Goal: Task Accomplishment & Management: Manage account settings

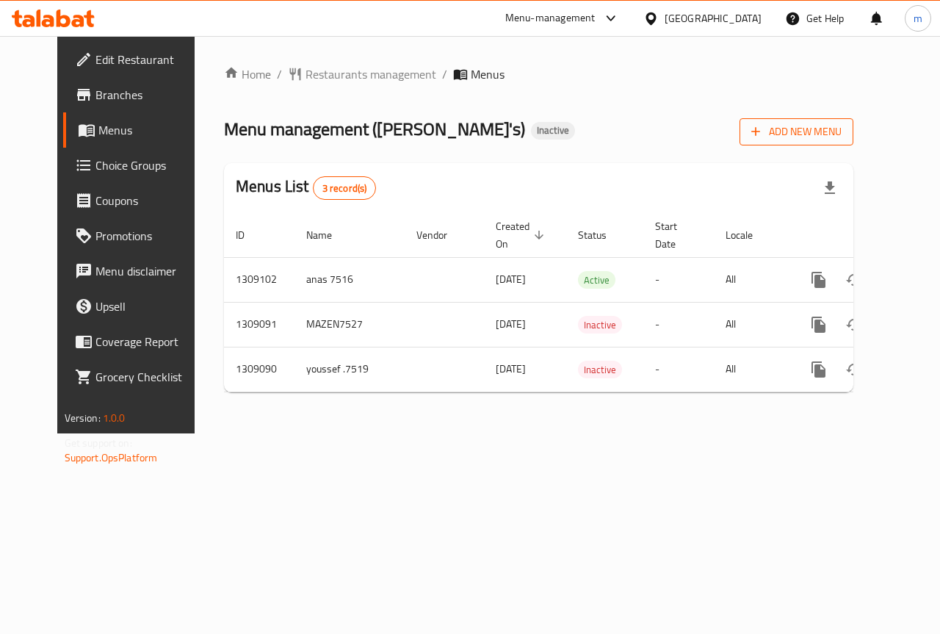
click at [853, 120] on button "Add New Menu" at bounding box center [796, 131] width 114 height 27
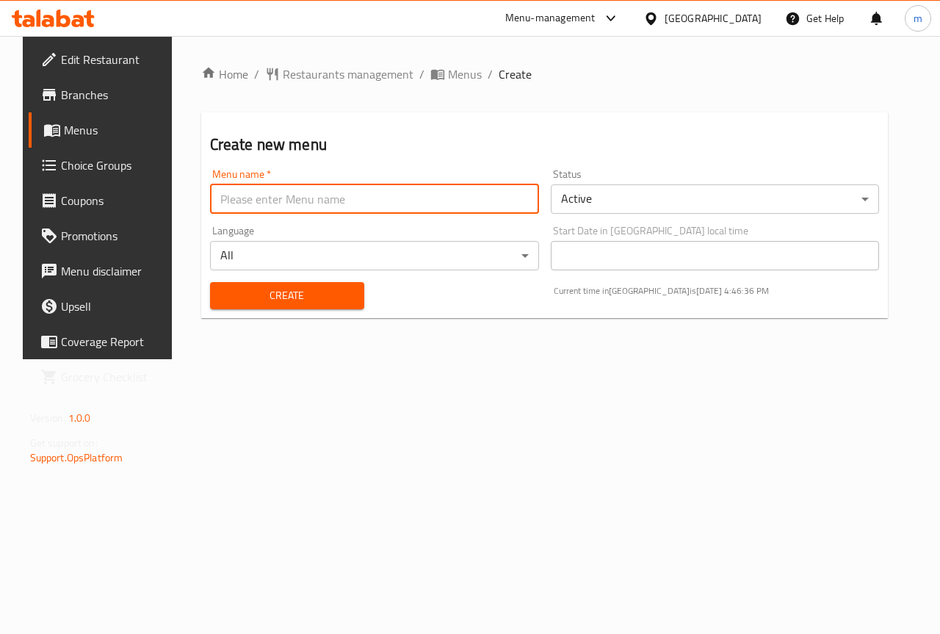
click at [425, 192] on input "text" at bounding box center [374, 198] width 329 height 29
type input "ة"
type input "mazen.7523"
click at [210, 282] on button "Create" at bounding box center [287, 295] width 154 height 27
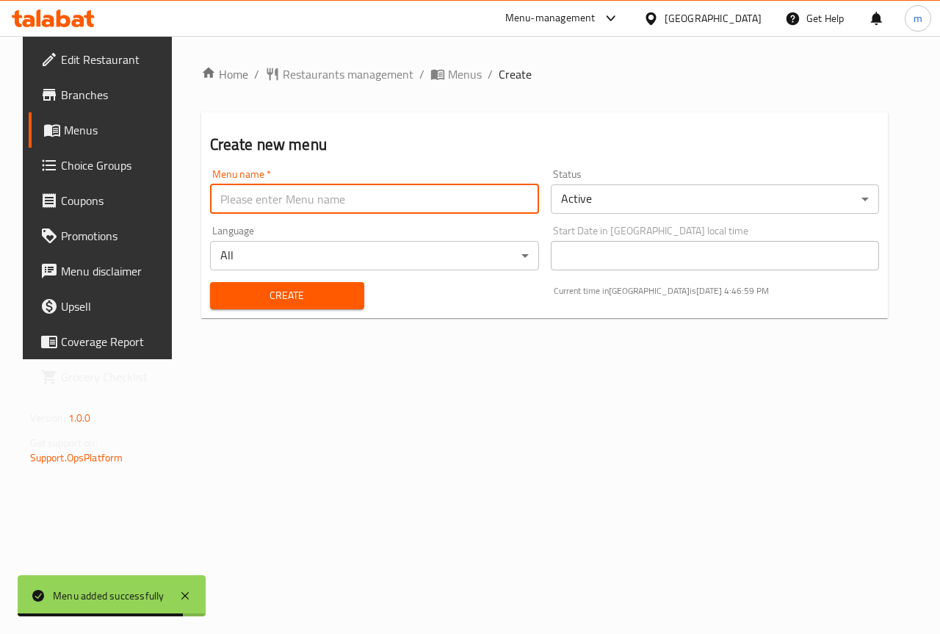
click at [98, 585] on div "Menu added successfully" at bounding box center [112, 595] width 188 height 41
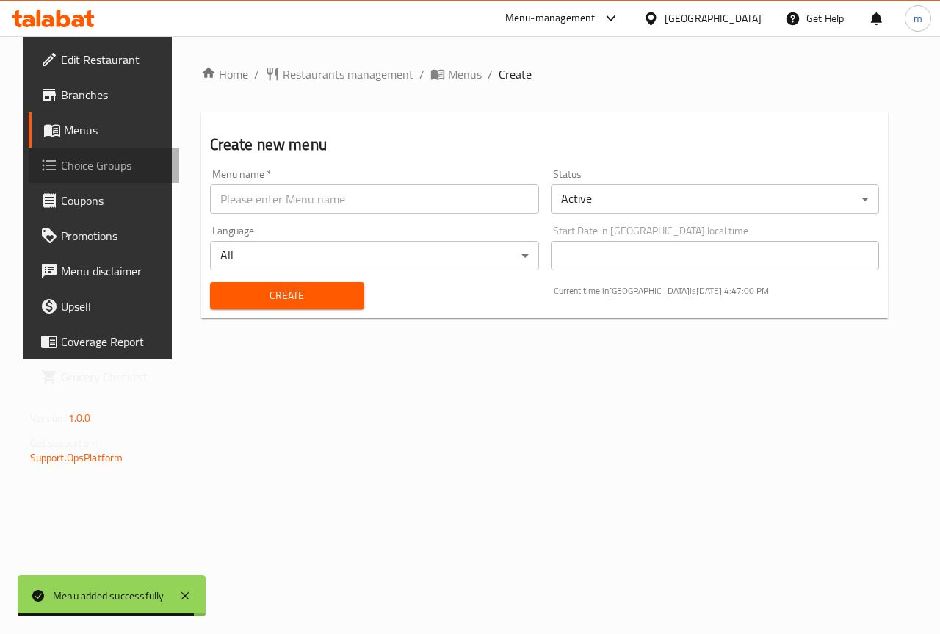
click at [61, 160] on span "Choice Groups" at bounding box center [114, 165] width 107 height 18
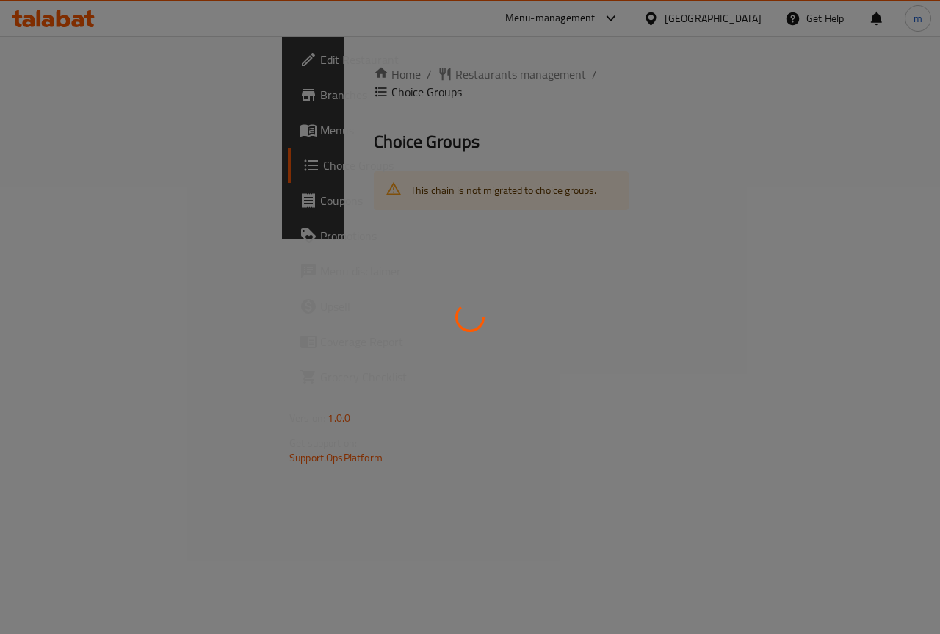
click at [75, 133] on div at bounding box center [470, 317] width 940 height 634
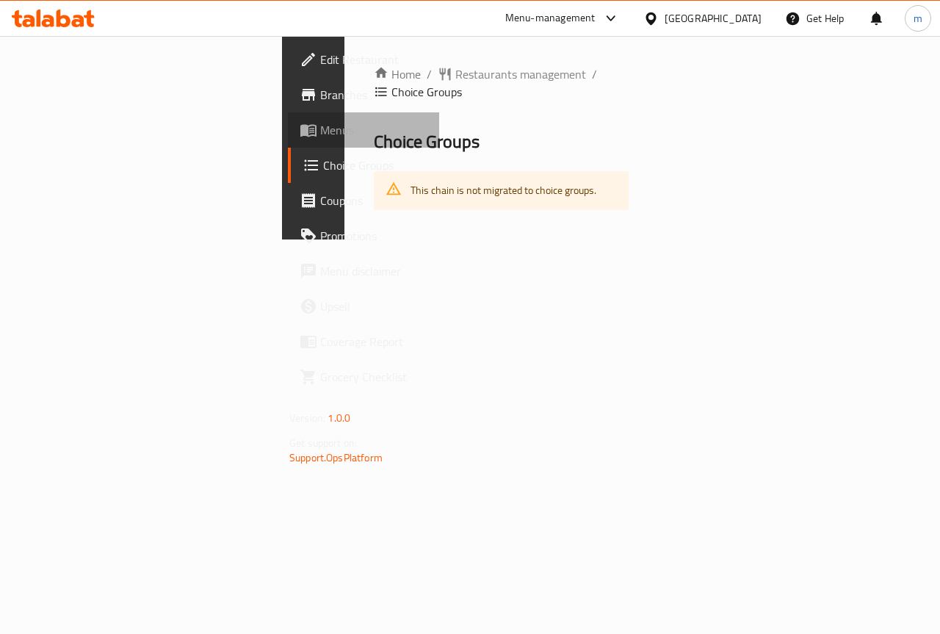
click at [320, 133] on span "Menus" at bounding box center [373, 130] width 107 height 18
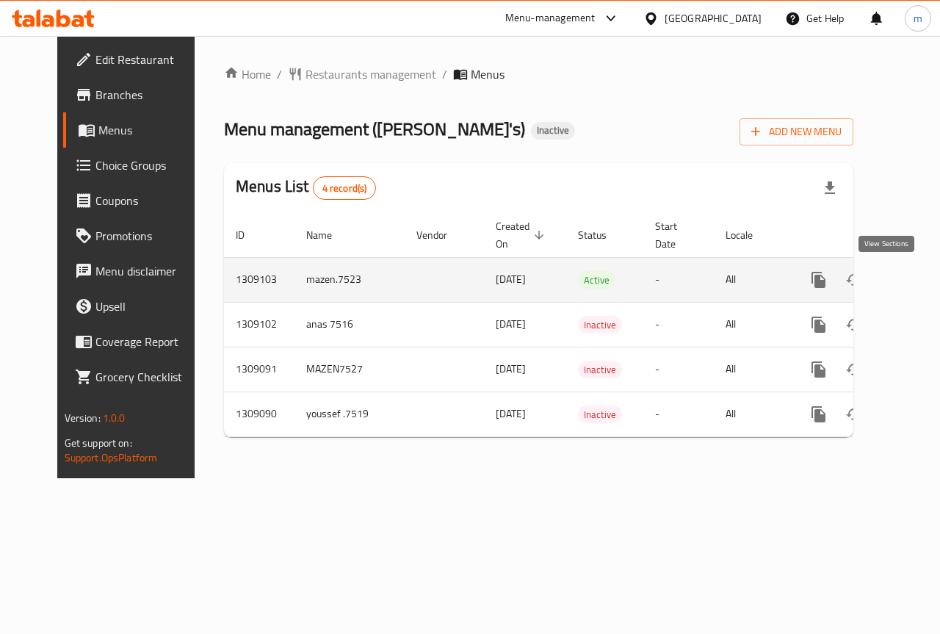
click at [907, 280] on link "enhanced table" at bounding box center [924, 279] width 35 height 35
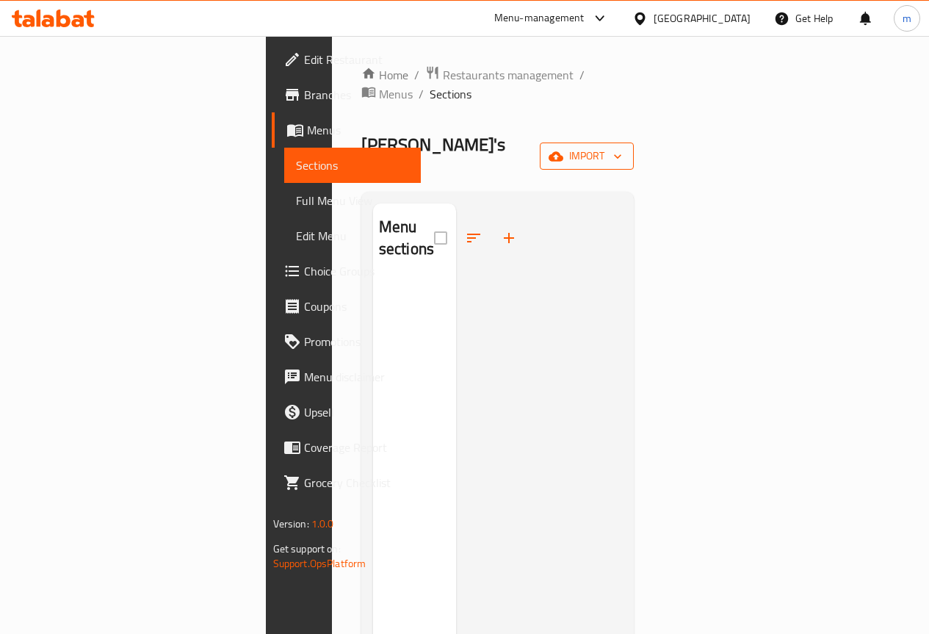
click at [622, 147] on span "import" at bounding box center [586, 156] width 70 height 18
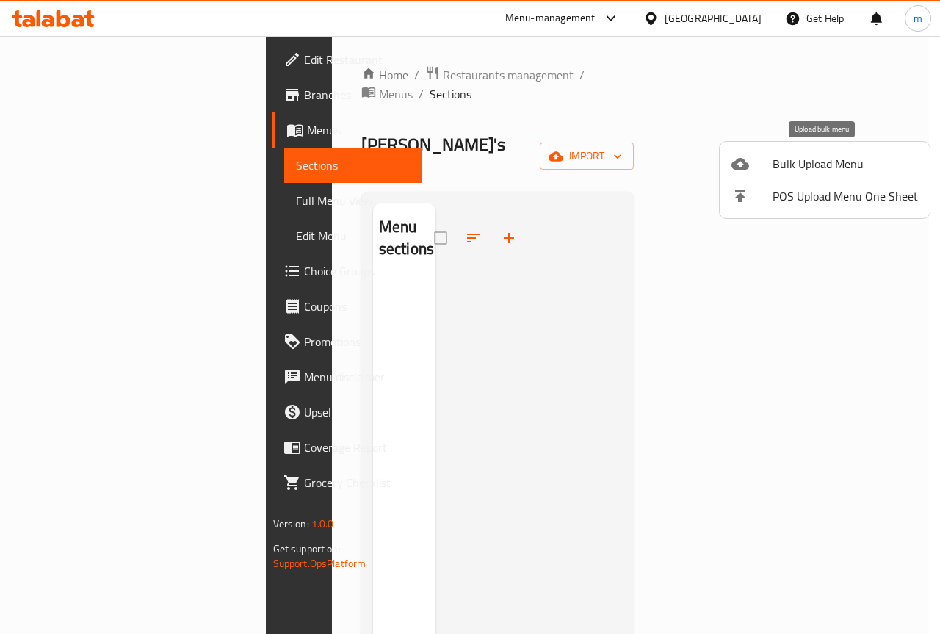
click at [825, 166] on span "Bulk Upload Menu" at bounding box center [844, 164] width 145 height 18
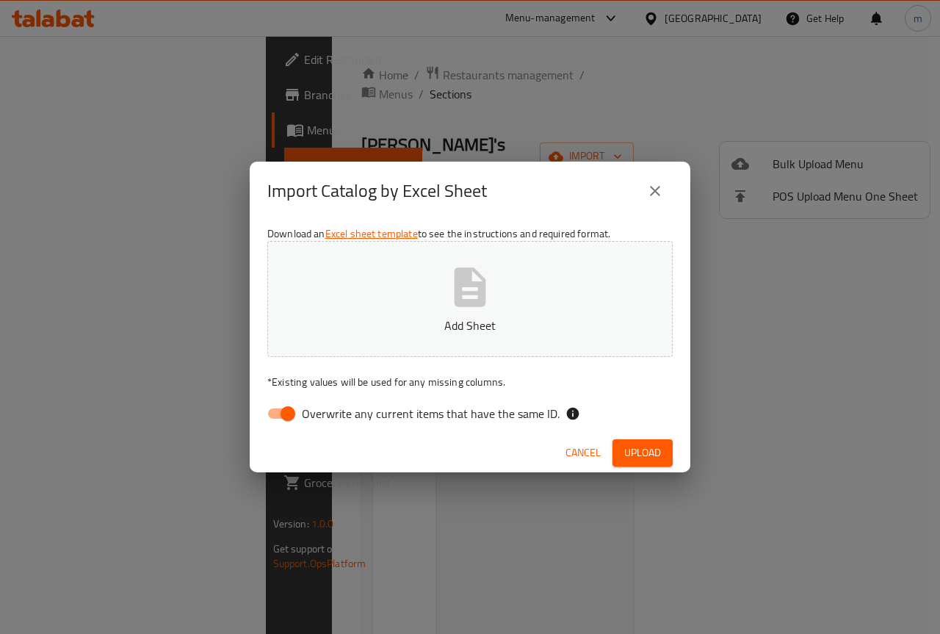
click at [281, 436] on div "Cancel Upload" at bounding box center [470, 452] width 440 height 39
click at [282, 417] on input "Overwrite any current items that have the same ID." at bounding box center [288, 413] width 84 height 28
checkbox input "false"
click at [437, 296] on button "Add Sheet" at bounding box center [469, 299] width 405 height 116
click at [647, 460] on span "Upload" at bounding box center [642, 452] width 37 height 18
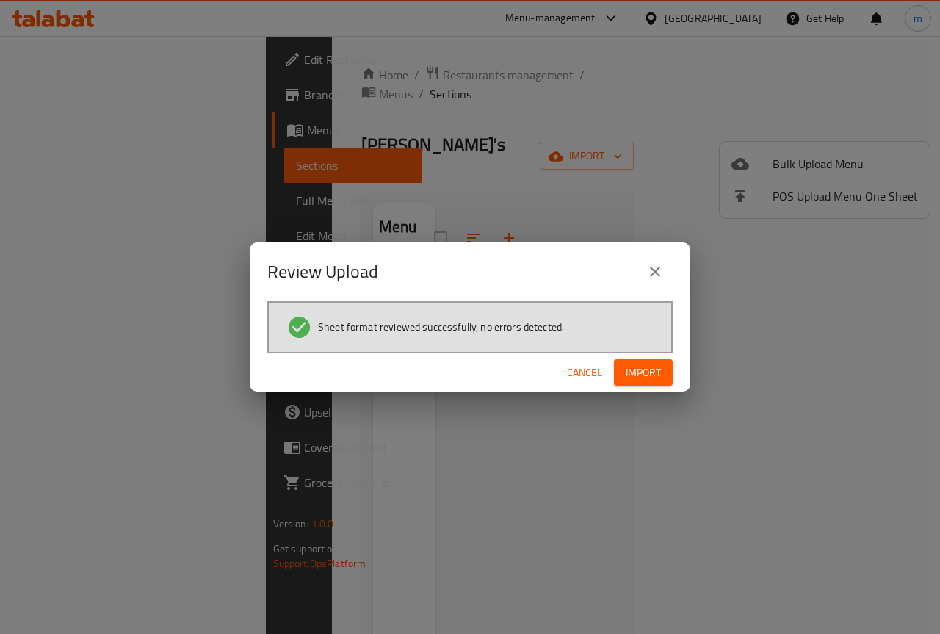
click at [652, 377] on span "Import" at bounding box center [642, 372] width 35 height 18
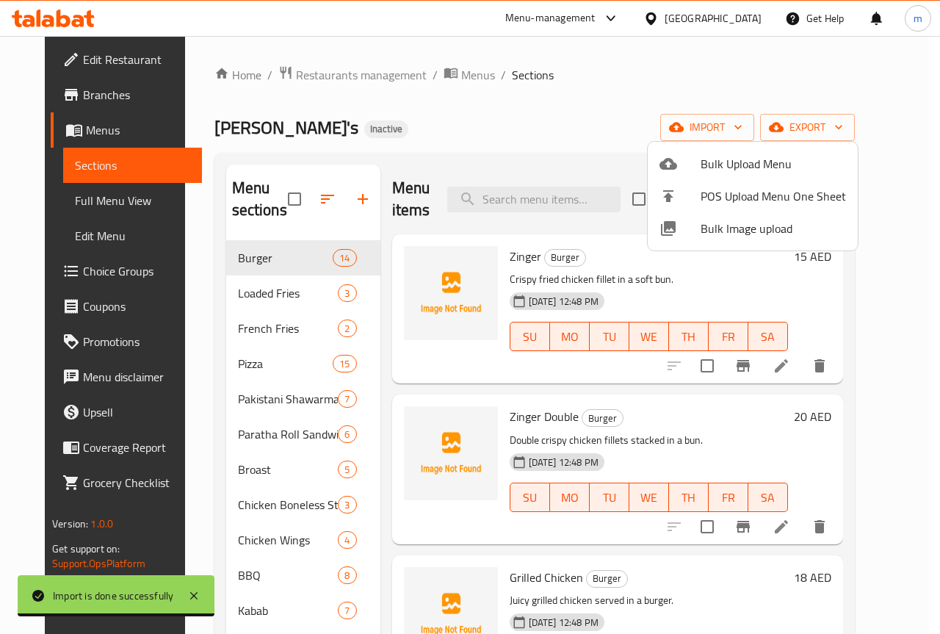
drag, startPoint x: 95, startPoint y: 364, endPoint x: 172, endPoint y: 280, distance: 113.3
click at [143, 330] on div at bounding box center [470, 317] width 940 height 634
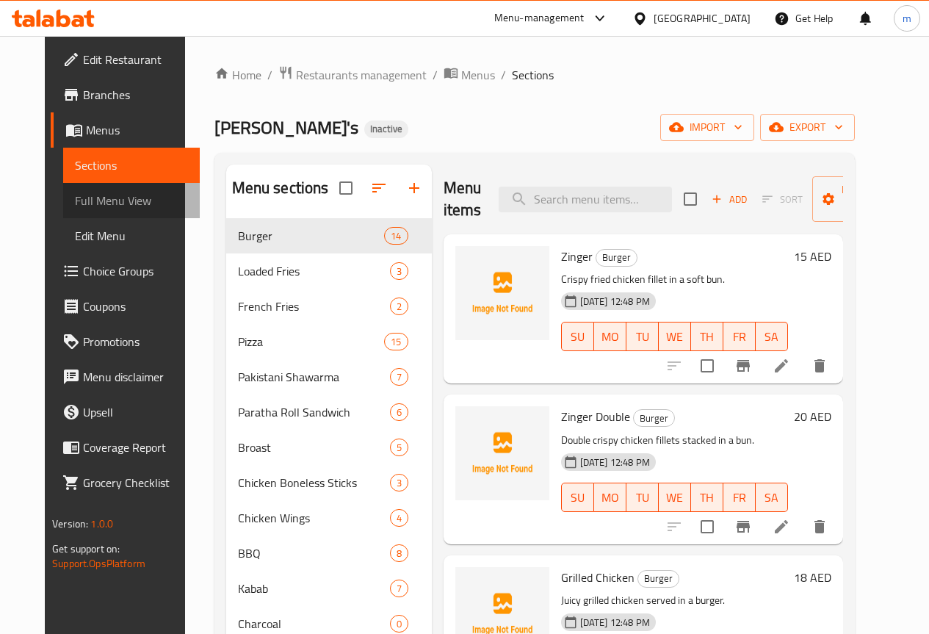
click at [101, 189] on link "Full Menu View" at bounding box center [131, 200] width 137 height 35
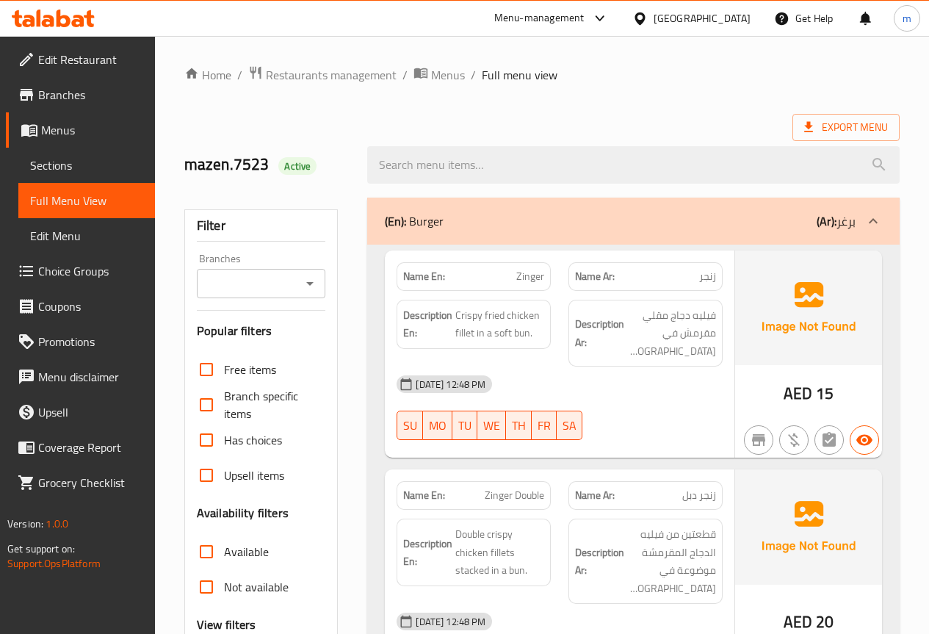
scroll to position [220, 0]
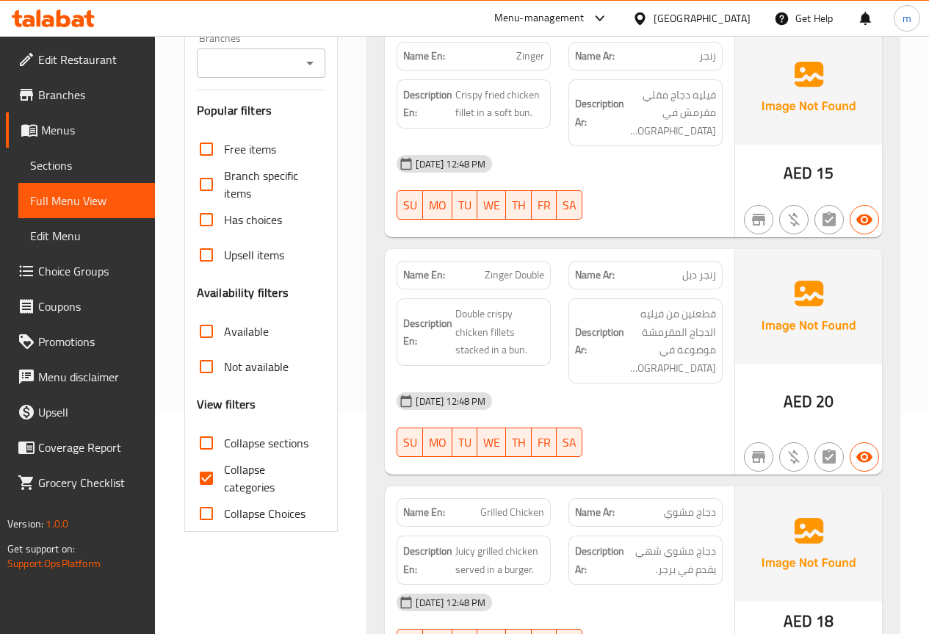
click at [200, 482] on input "Collapse categories" at bounding box center [206, 477] width 35 height 35
checkbox input "false"
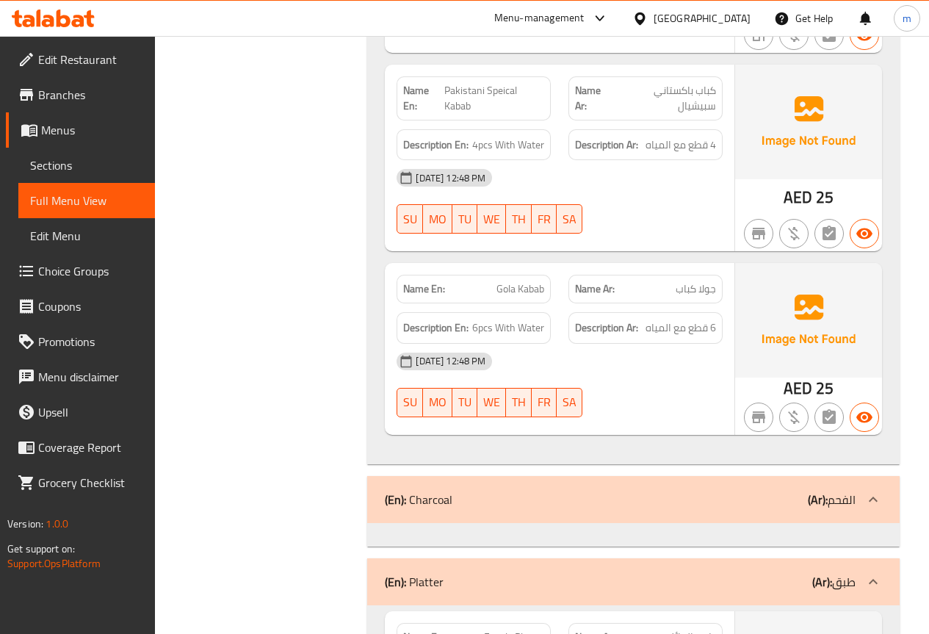
scroll to position [20560, 0]
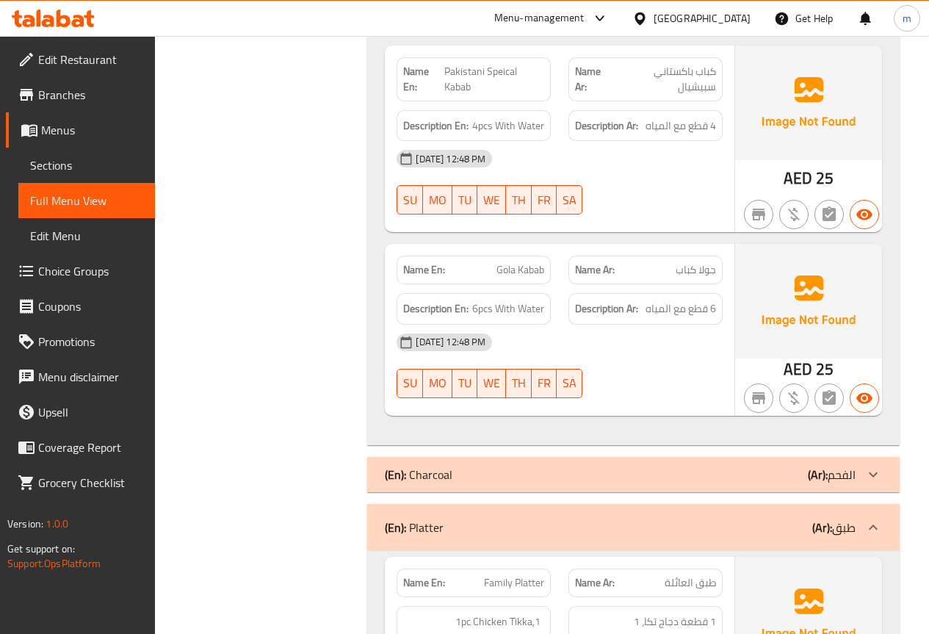
drag, startPoint x: 758, startPoint y: 352, endPoint x: 362, endPoint y: 344, distance: 396.5
click at [86, 228] on span "Edit Menu" at bounding box center [86, 236] width 113 height 18
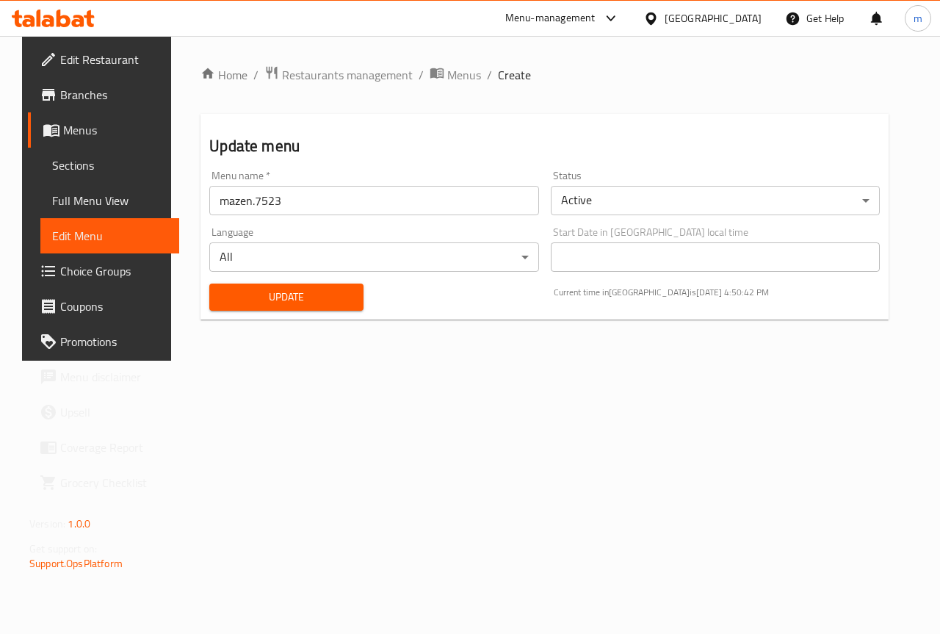
click at [84, 195] on span "Full Menu View" at bounding box center [109, 201] width 115 height 18
click at [81, 228] on span "Edit Menu" at bounding box center [109, 236] width 115 height 18
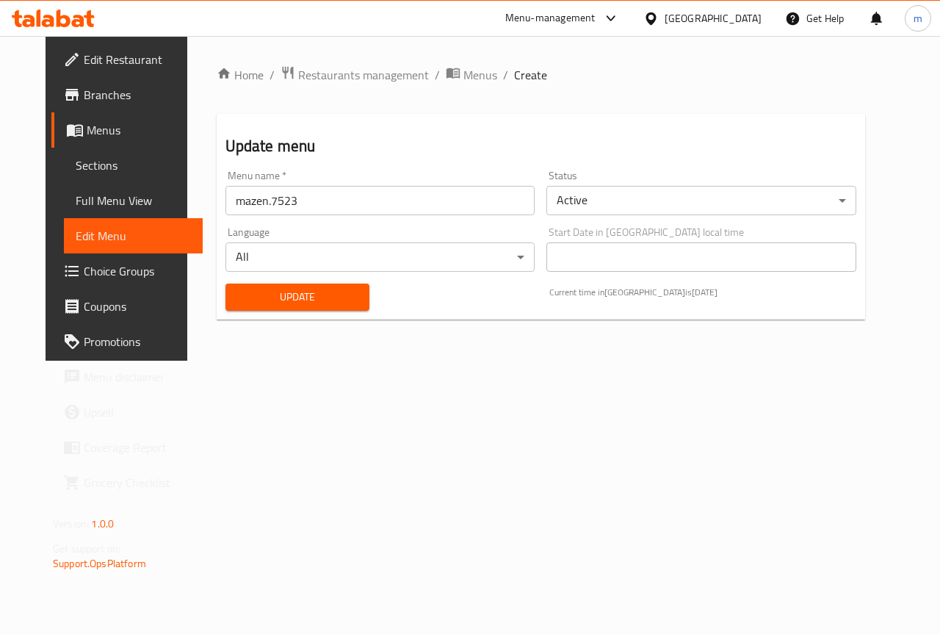
click at [88, 206] on span "Full Menu View" at bounding box center [133, 201] width 115 height 18
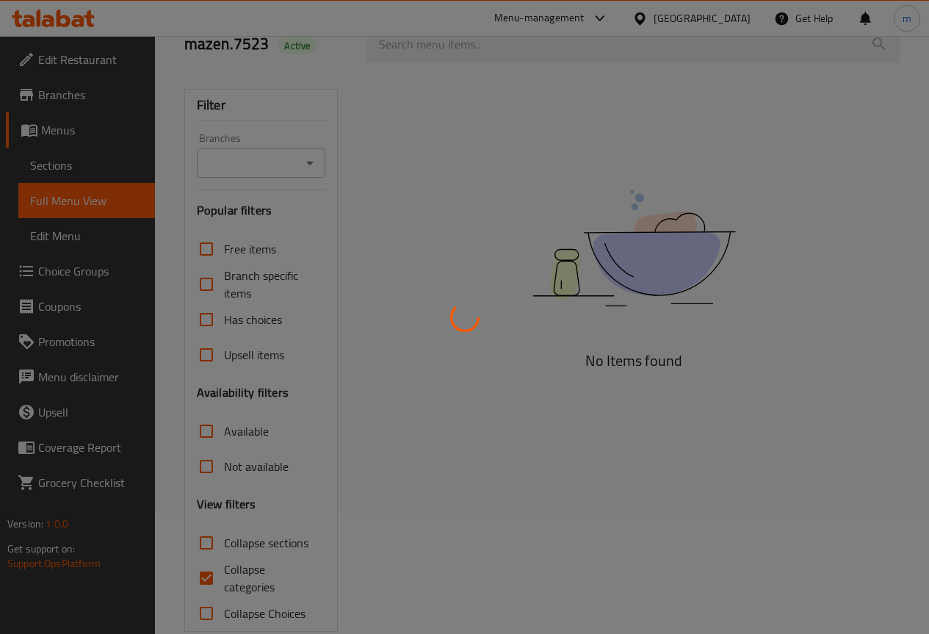
scroll to position [148, 0]
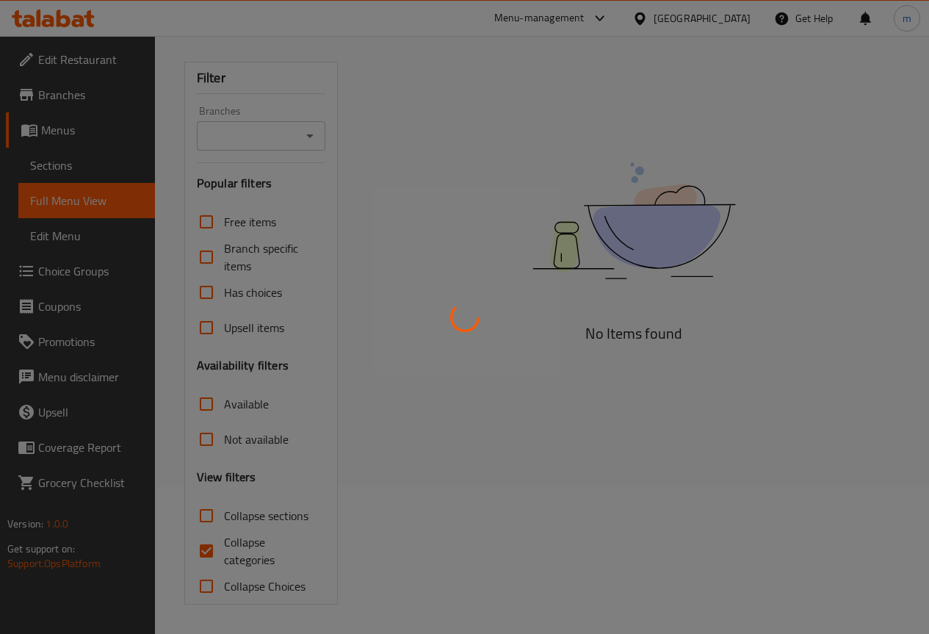
click at [206, 545] on div at bounding box center [464, 317] width 929 height 634
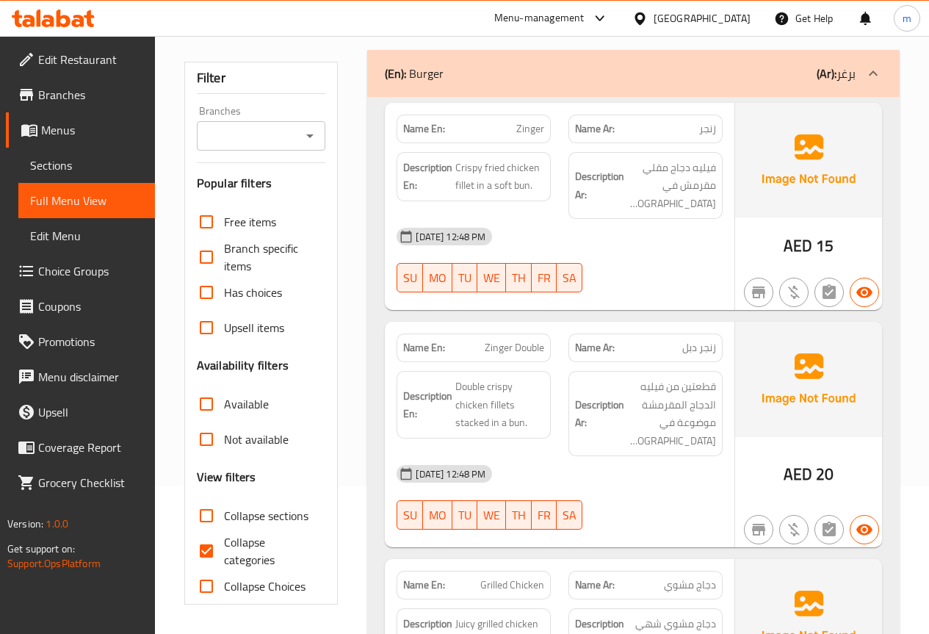
click at [205, 545] on input "Collapse categories" at bounding box center [206, 550] width 35 height 35
click at [208, 551] on input "Collapse categories" at bounding box center [206, 550] width 35 height 35
click at [207, 551] on input "Collapse categories" at bounding box center [206, 550] width 35 height 35
checkbox input "false"
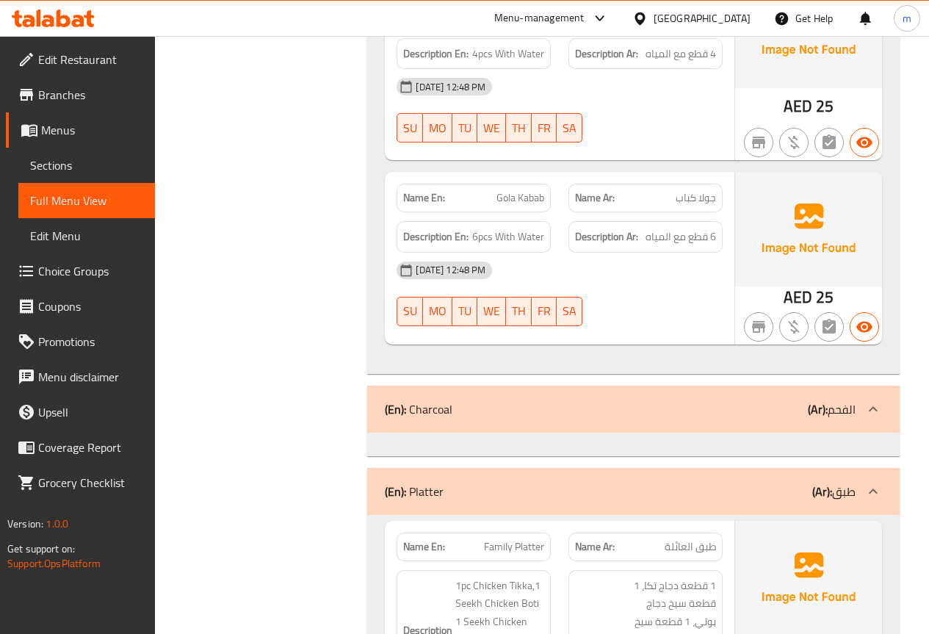
scroll to position [20630, 0]
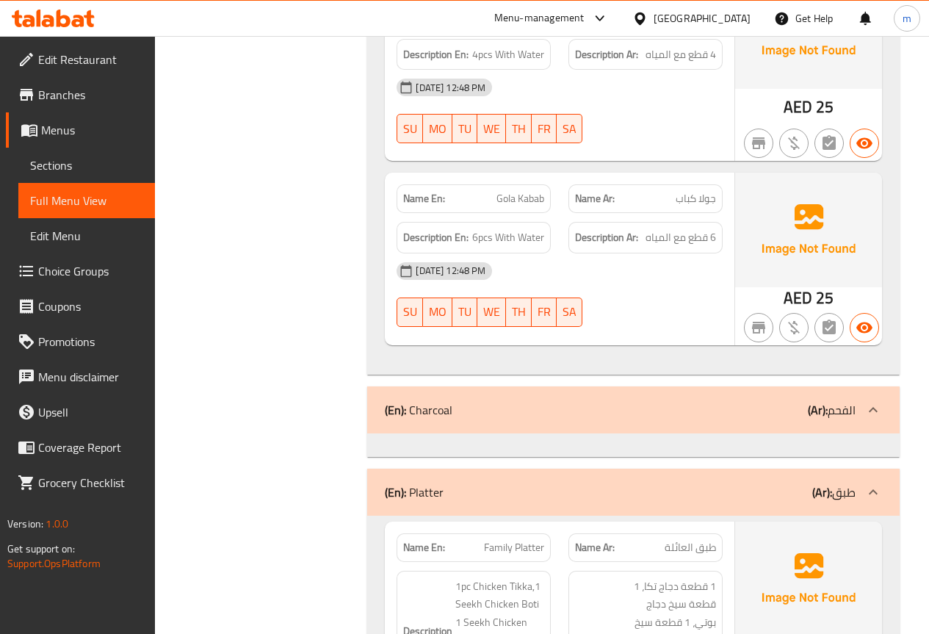
drag, startPoint x: 872, startPoint y: 286, endPoint x: 440, endPoint y: 285, distance: 431.6
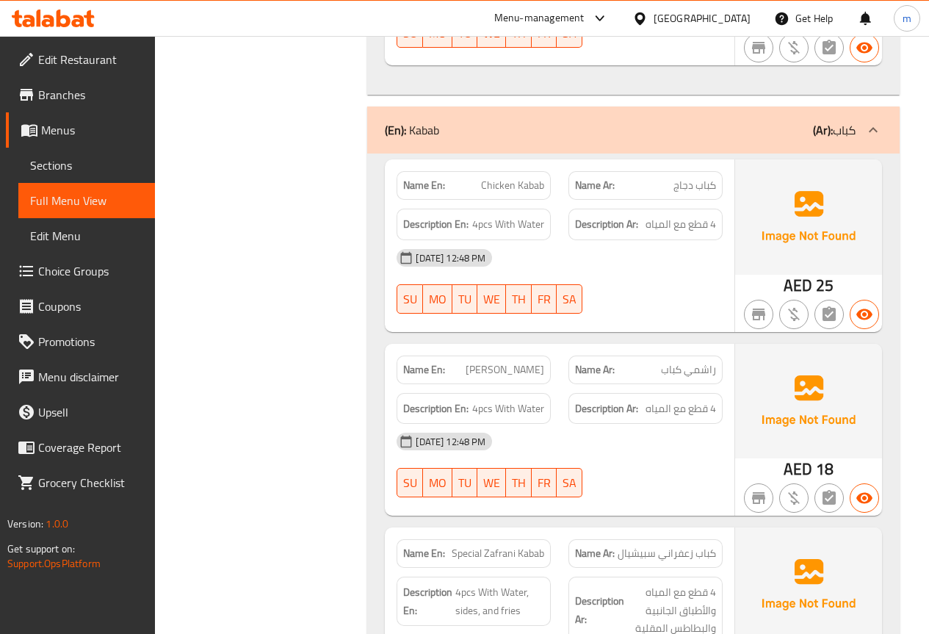
scroll to position [19382, 0]
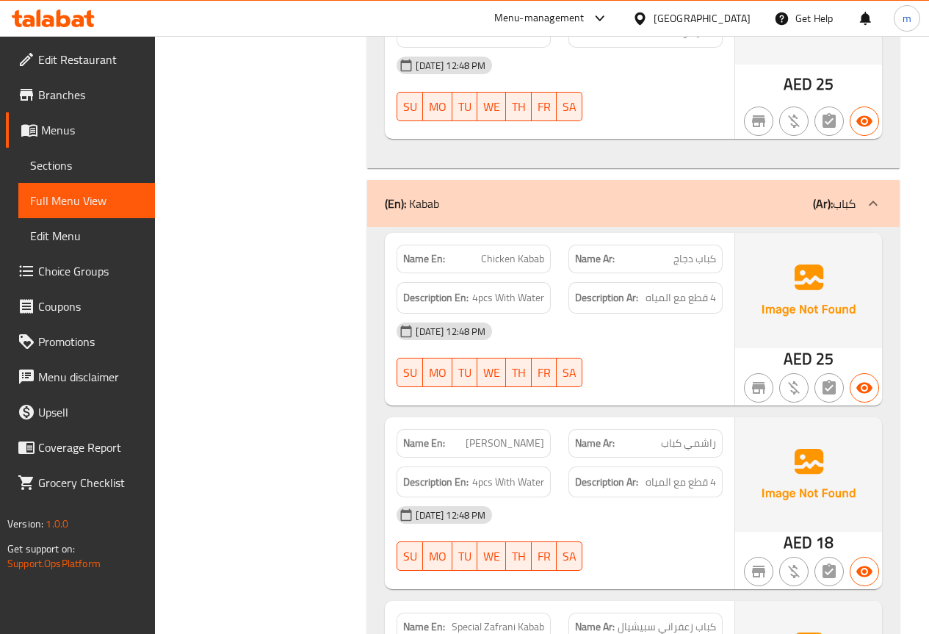
click at [23, 154] on link "Sections" at bounding box center [86, 165] width 137 height 35
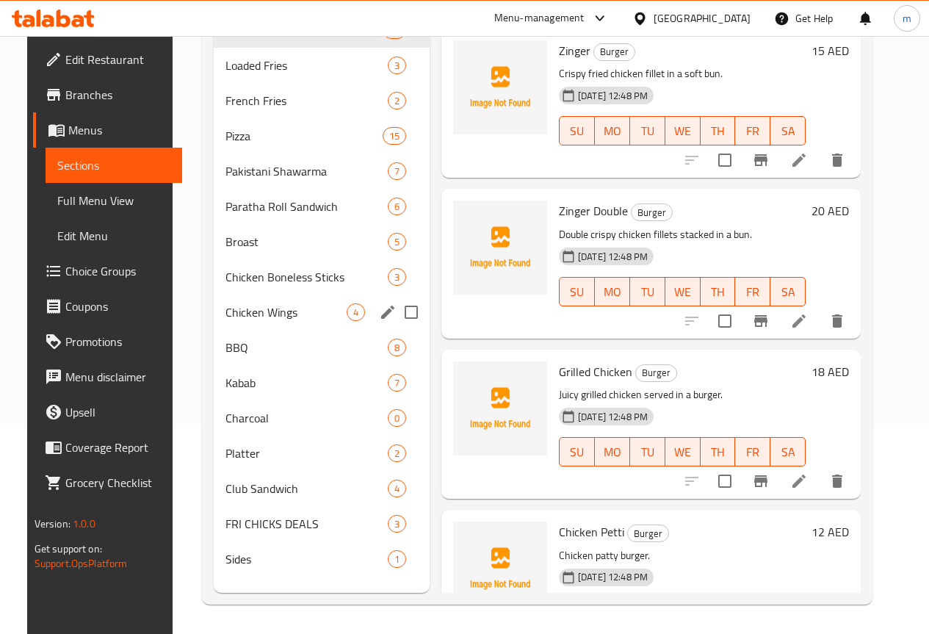
scroll to position [217, 0]
click at [396, 430] on input "Menu sections" at bounding box center [411, 417] width 31 height 31
checkbox input "true"
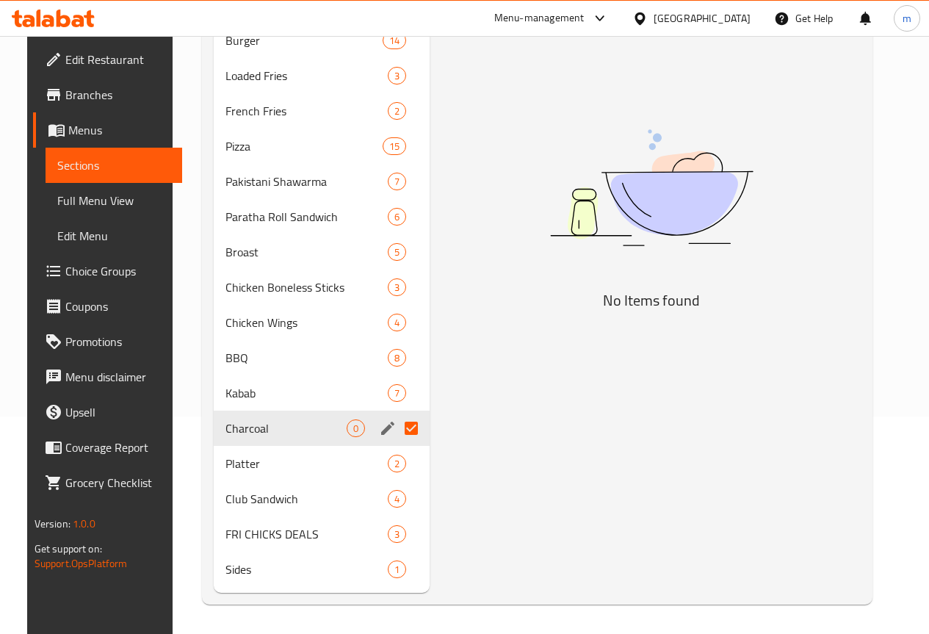
click at [379, 428] on icon "edit" at bounding box center [388, 428] width 18 height 18
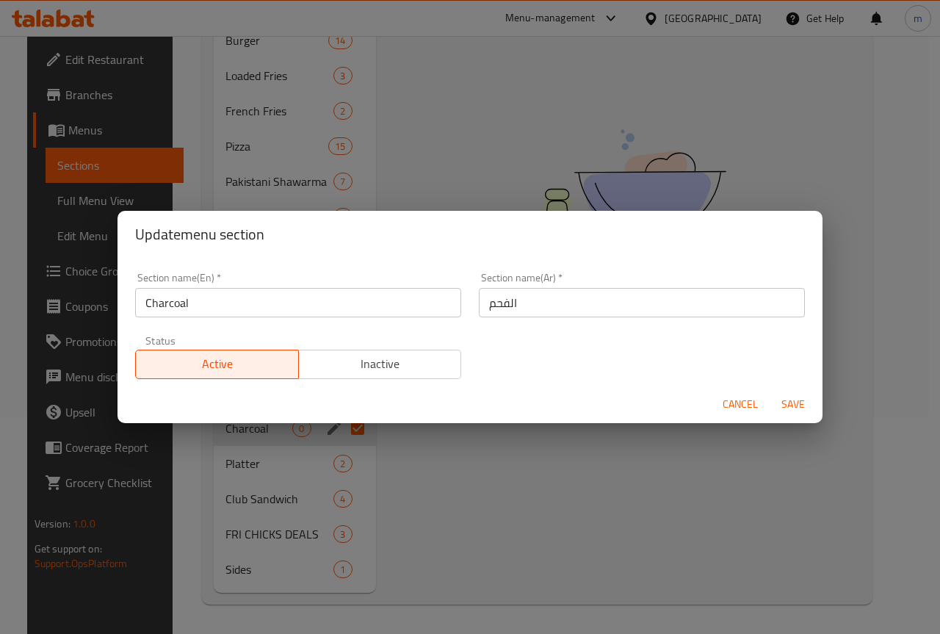
click at [352, 429] on div "Update menu section Section name(En)   * Charcoal Section name(En) * Section na…" at bounding box center [470, 317] width 940 height 634
click at [438, 445] on div "Update menu section Section name(En)   * Charcoal Section name(En) * Section na…" at bounding box center [470, 317] width 940 height 634
click at [739, 396] on span "Cancel" at bounding box center [739, 404] width 35 height 18
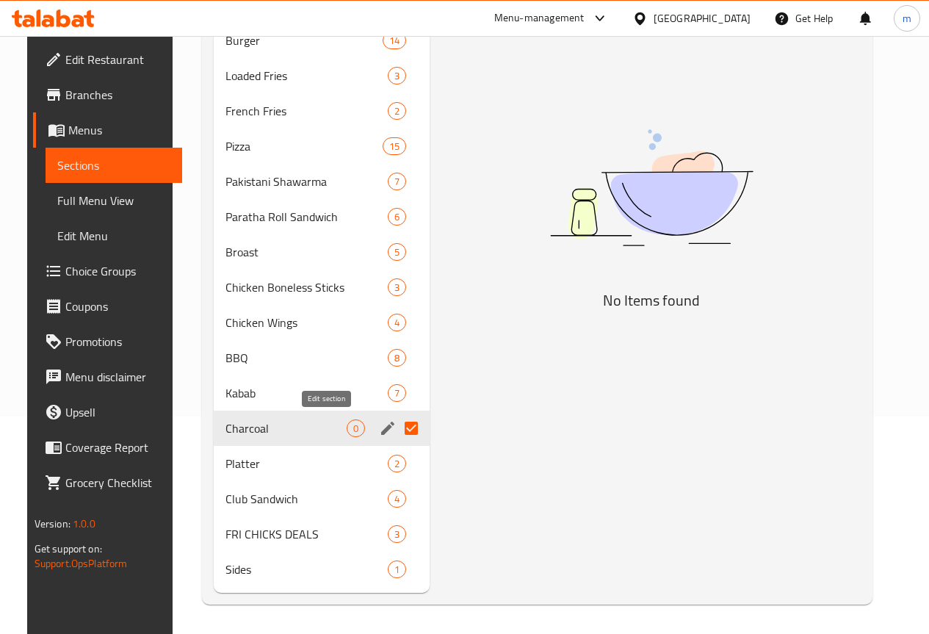
click at [379, 425] on icon "edit" at bounding box center [388, 428] width 18 height 18
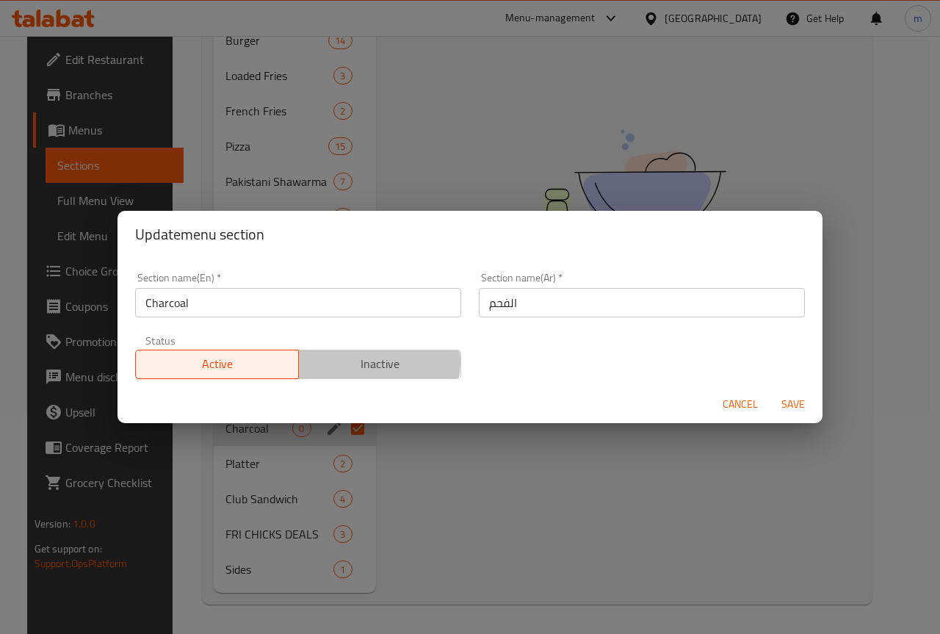
click at [367, 361] on span "Inactive" at bounding box center [380, 363] width 151 height 21
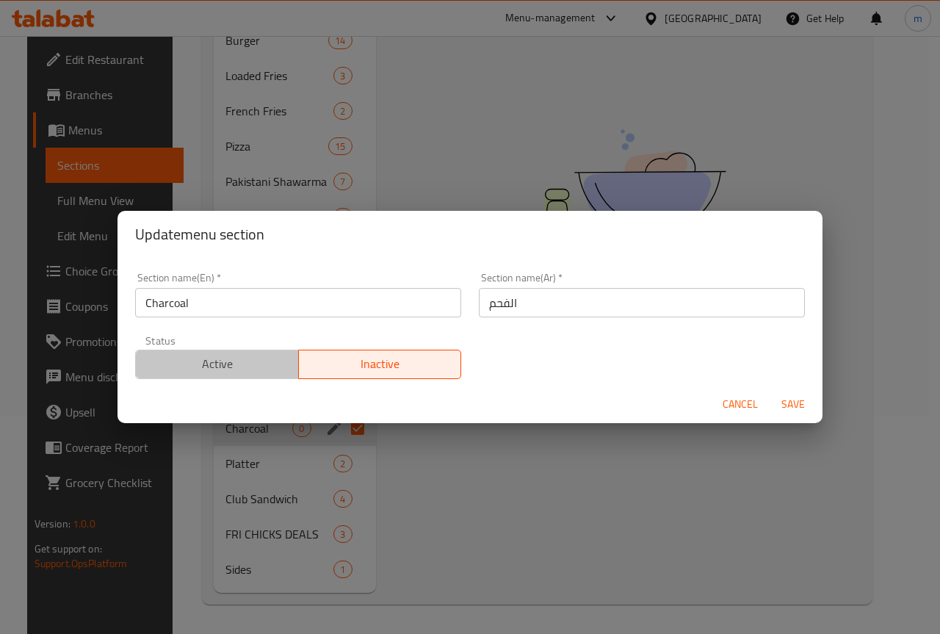
click at [253, 357] on span "Active" at bounding box center [217, 363] width 151 height 21
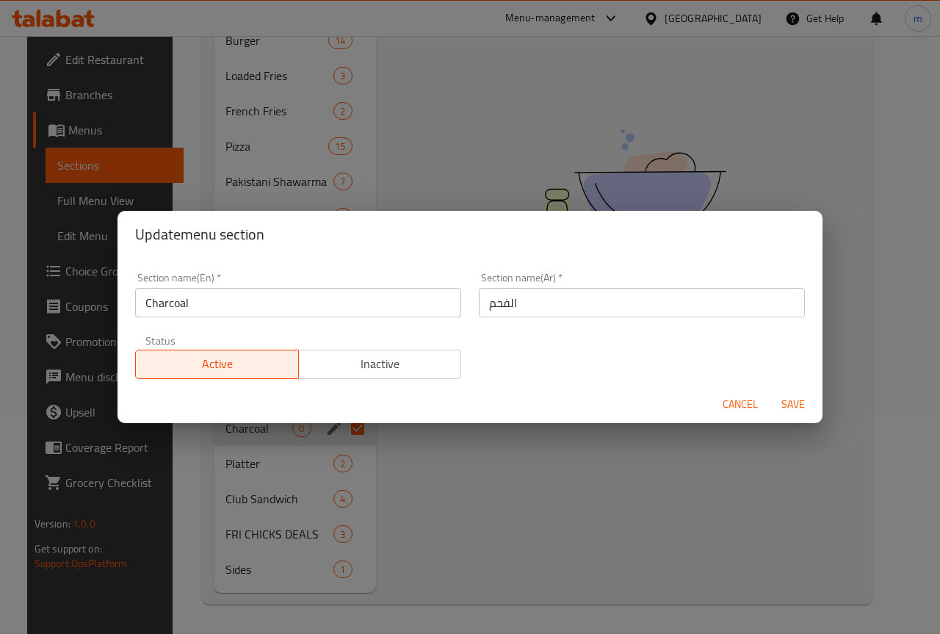
click at [507, 479] on div "Update menu section Section name(En)   * Charcoal Section name(En) * Section na…" at bounding box center [470, 317] width 940 height 634
click at [733, 402] on span "Cancel" at bounding box center [739, 404] width 35 height 18
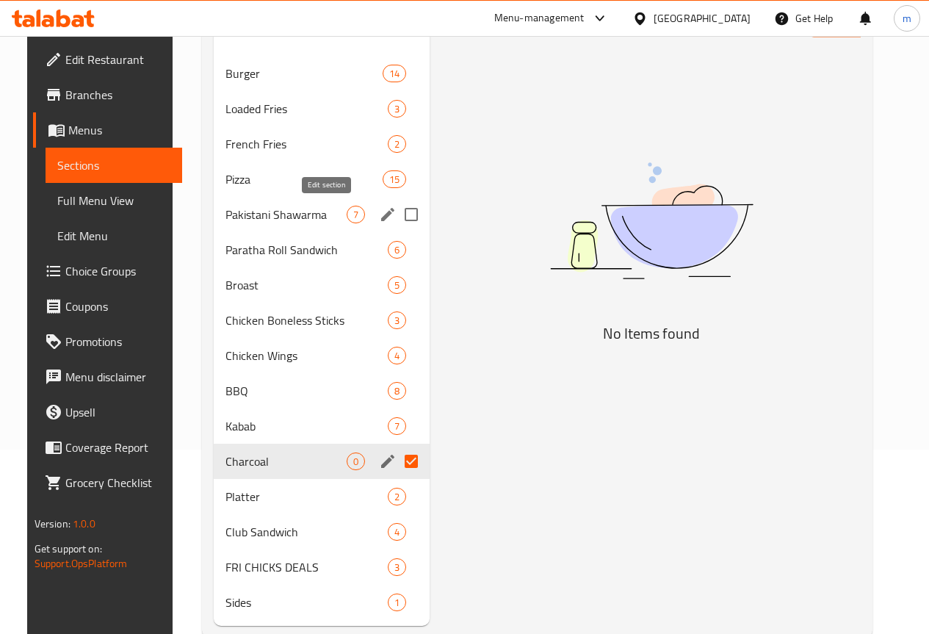
scroll to position [217, 0]
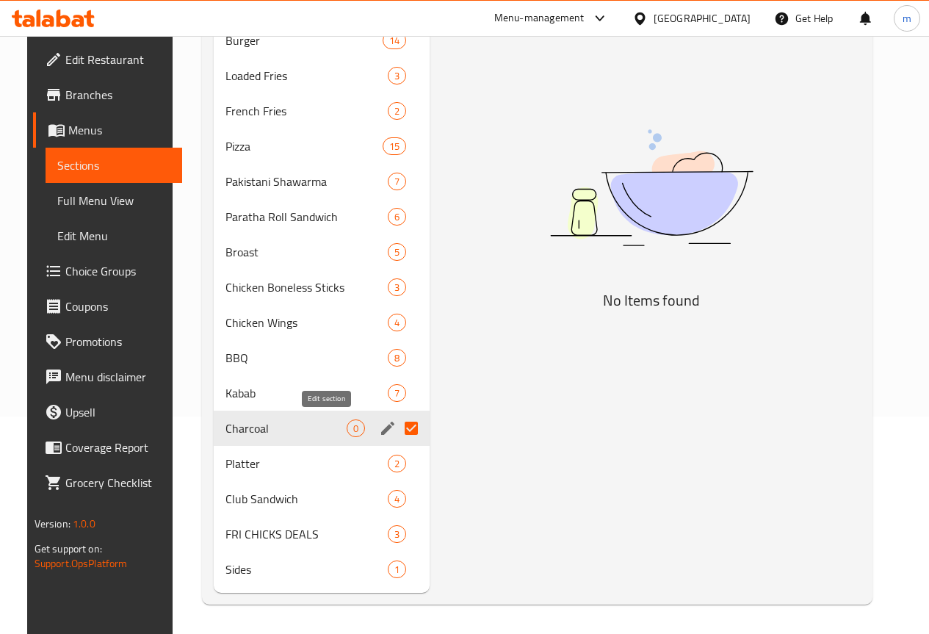
click at [379, 425] on icon "edit" at bounding box center [388, 428] width 18 height 18
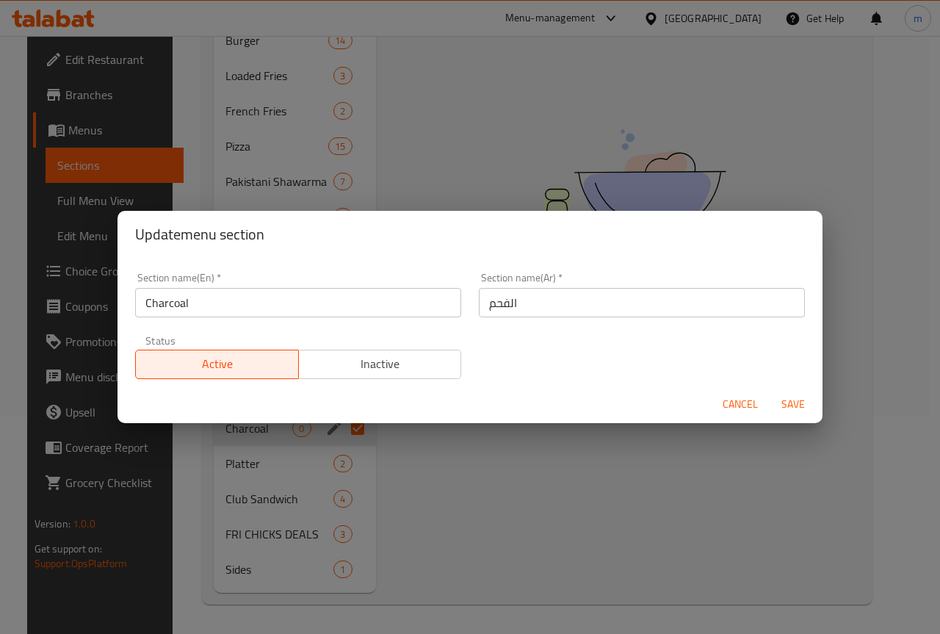
click at [503, 515] on div "Update menu section Section name(En)   * Charcoal Section name(En) * Section na…" at bounding box center [470, 317] width 940 height 634
click at [758, 398] on button "Cancel" at bounding box center [739, 404] width 47 height 27
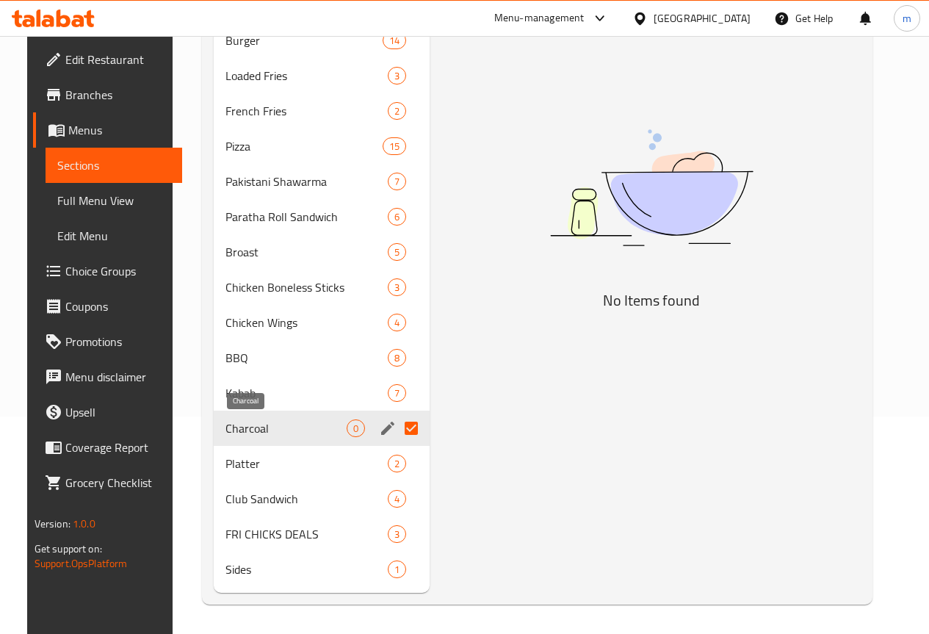
click at [258, 433] on span "Charcoal" at bounding box center [285, 428] width 121 height 18
click at [253, 430] on span "Charcoal" at bounding box center [285, 428] width 121 height 18
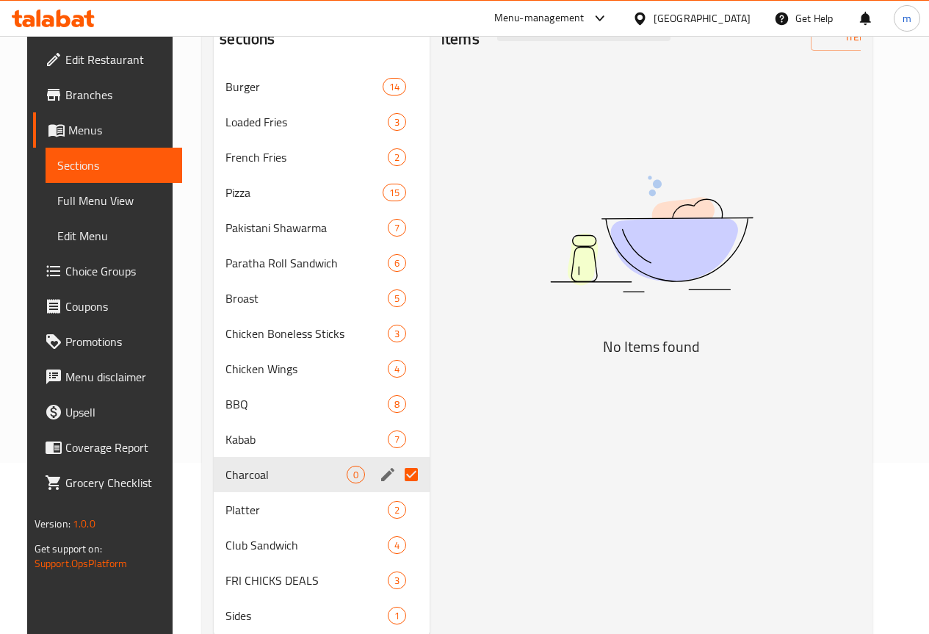
scroll to position [0, 0]
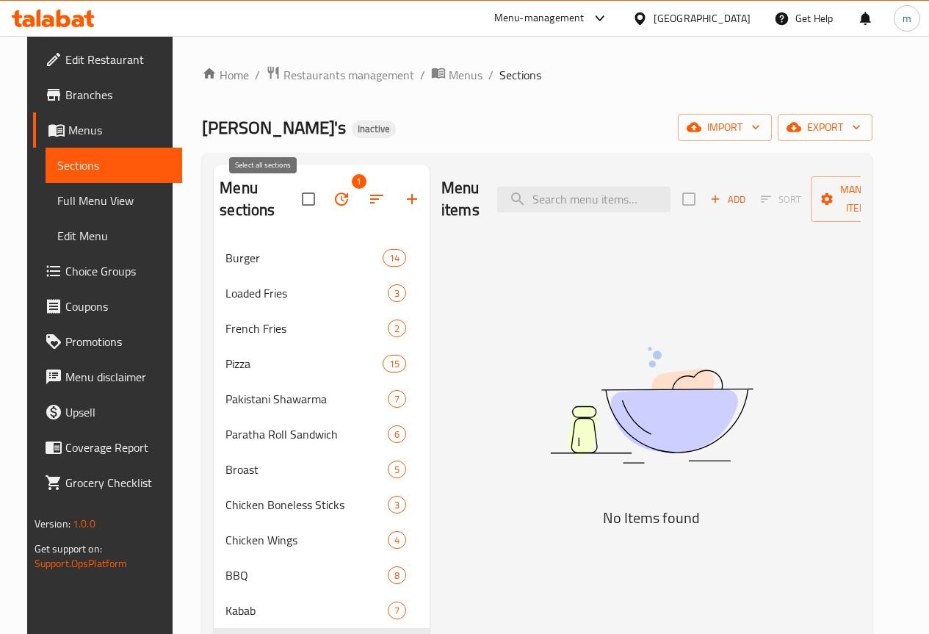
click at [293, 195] on input "checkbox" at bounding box center [308, 199] width 31 height 31
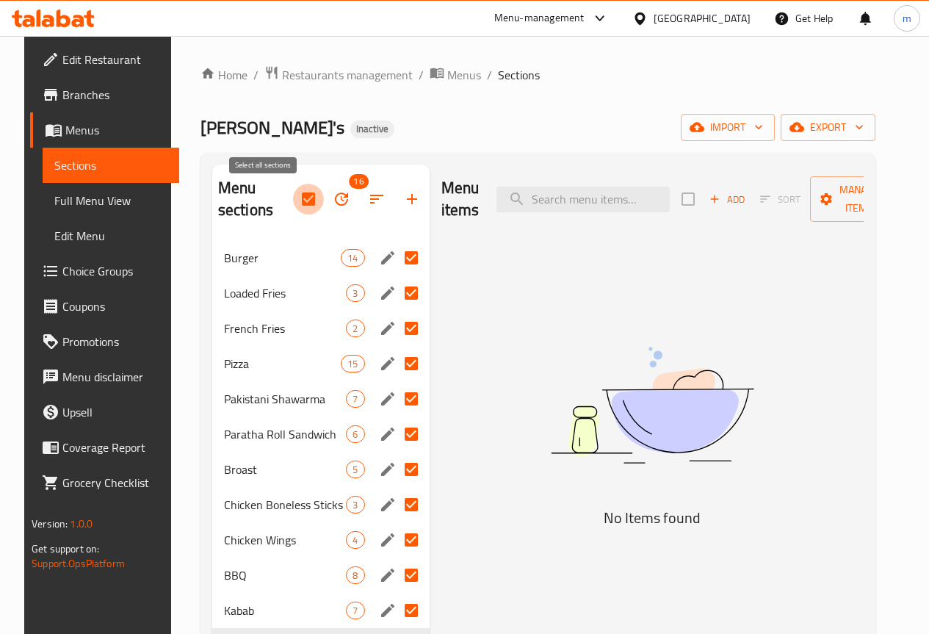
click at [293, 195] on input "checkbox" at bounding box center [308, 199] width 31 height 31
checkbox input "false"
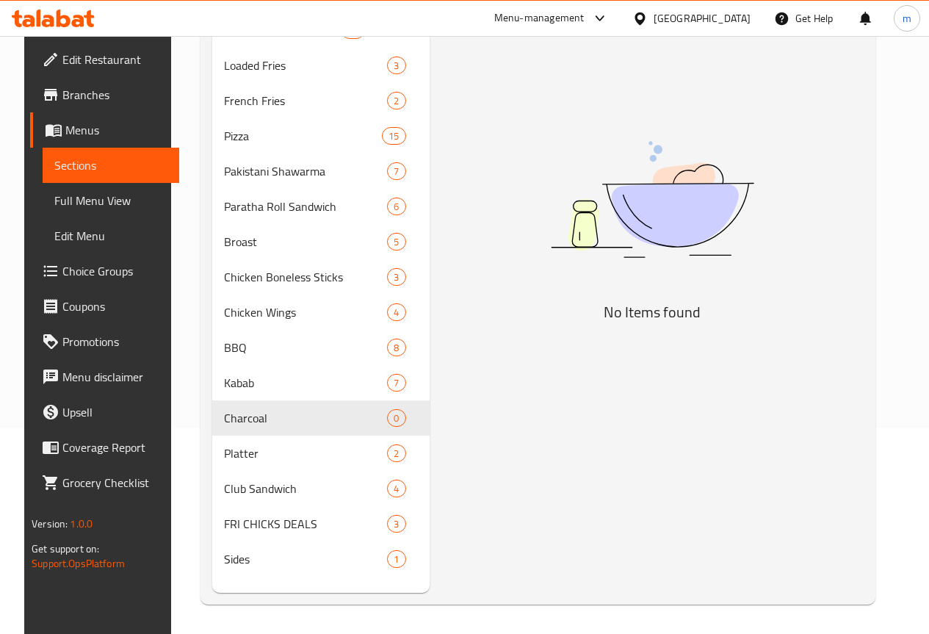
scroll to position [217, 0]
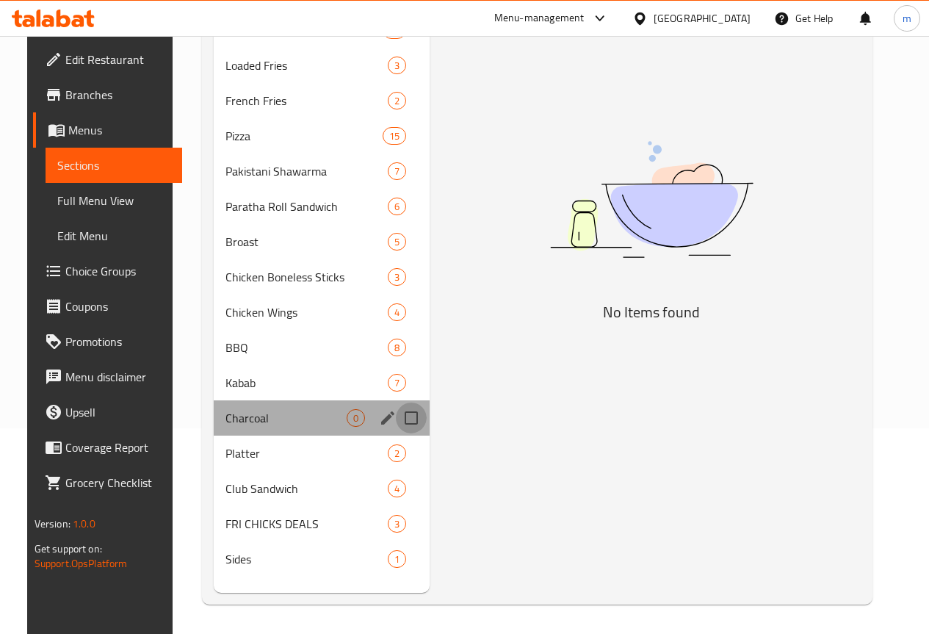
click at [396, 426] on input "Menu sections" at bounding box center [411, 417] width 31 height 31
checkbox input "true"
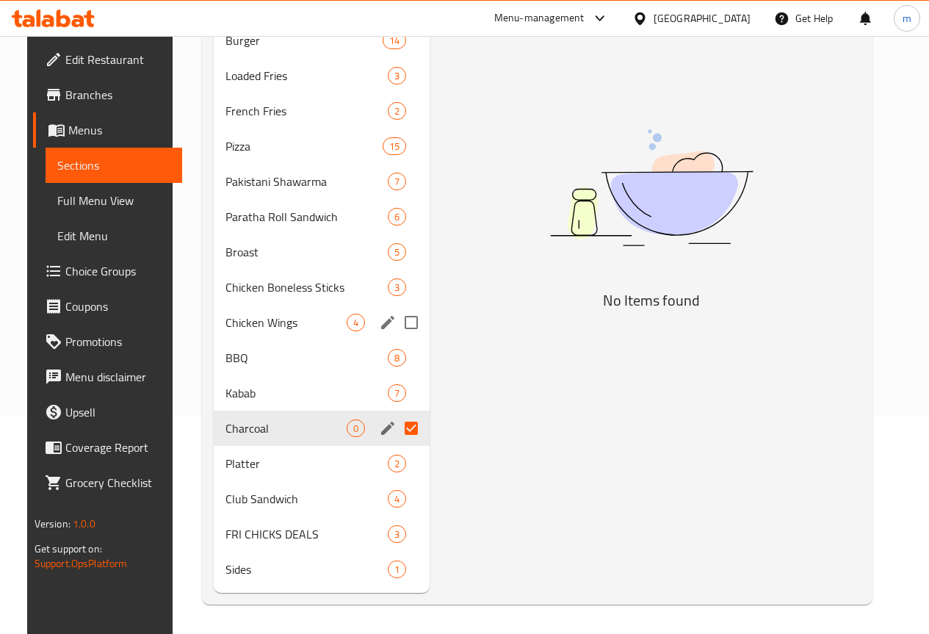
scroll to position [0, 0]
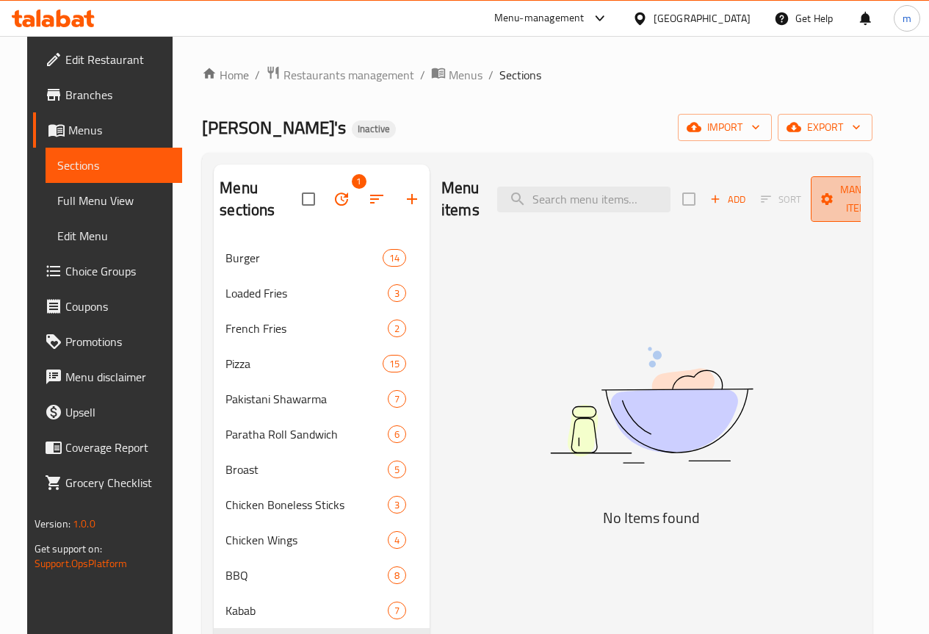
click at [822, 202] on span "Manage items" at bounding box center [859, 199] width 75 height 37
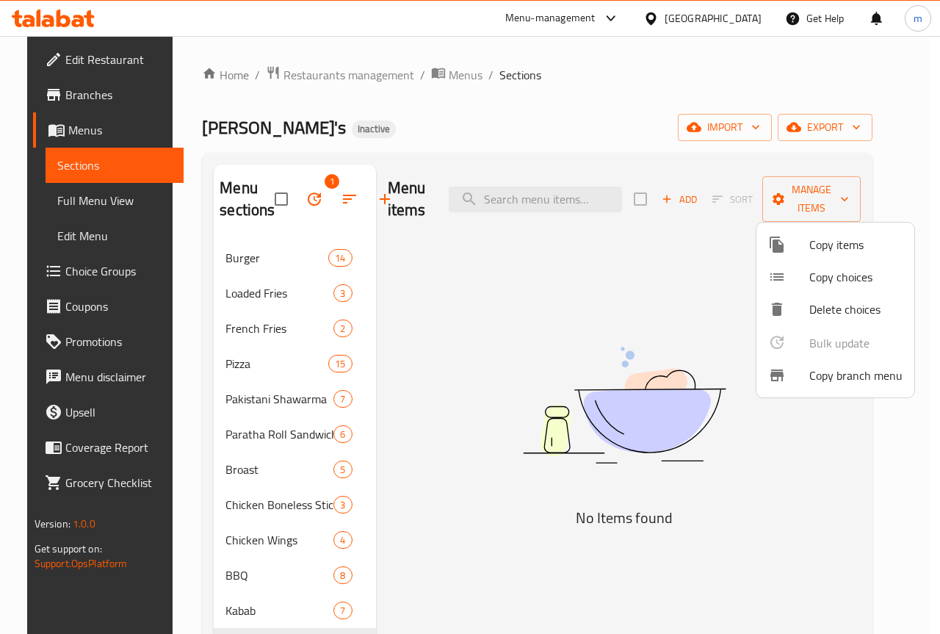
click at [815, 305] on span "Delete choices" at bounding box center [855, 309] width 93 height 18
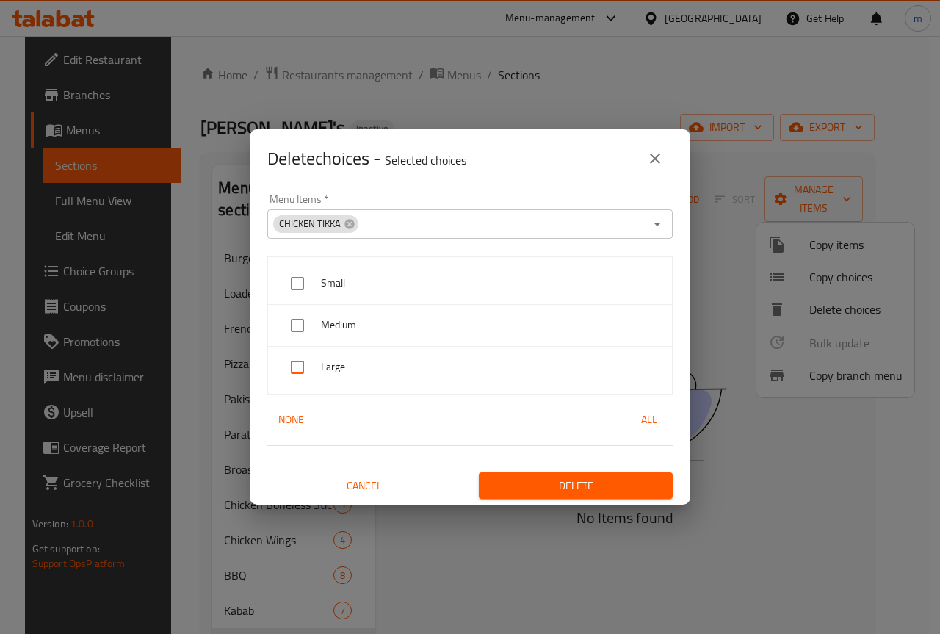
click at [352, 484] on span "Cancel" at bounding box center [364, 485] width 182 height 18
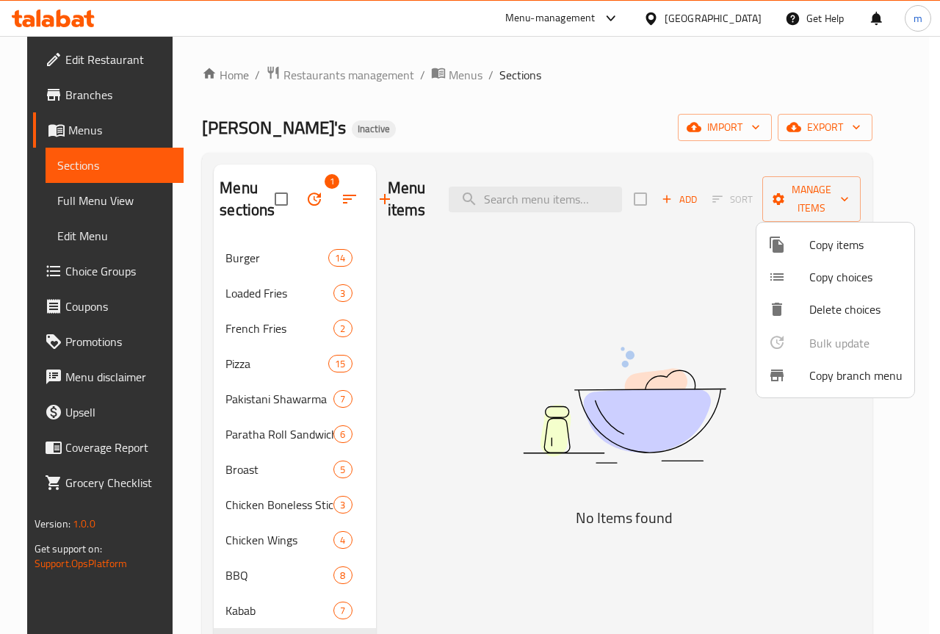
click at [600, 310] on div at bounding box center [470, 317] width 940 height 634
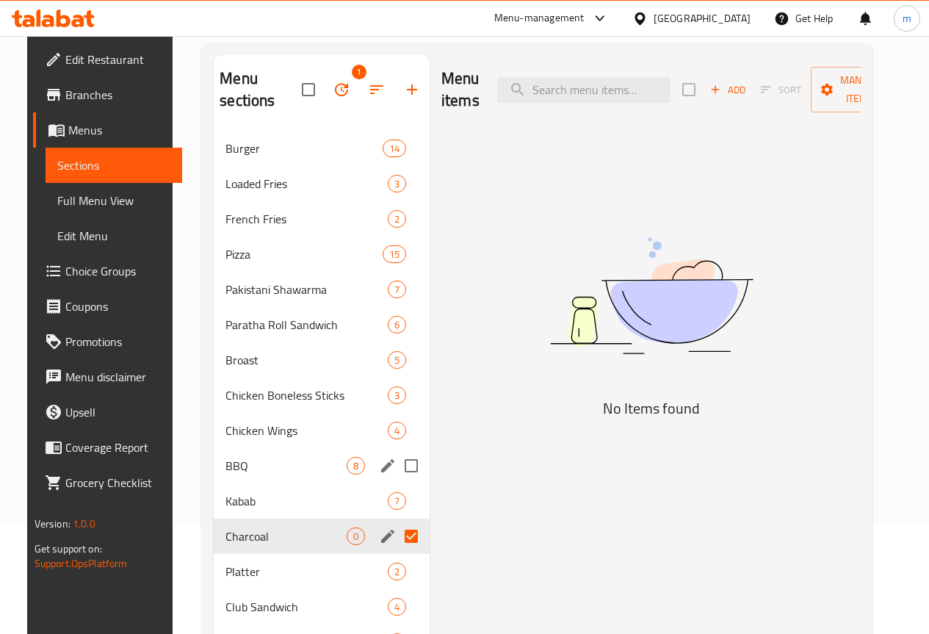
scroll to position [217, 0]
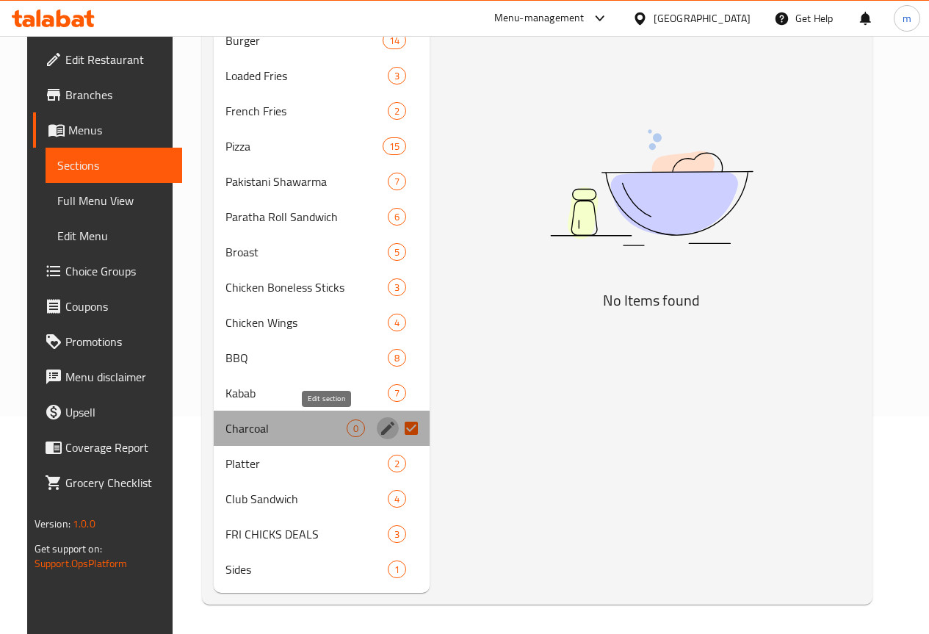
click at [379, 426] on icon "edit" at bounding box center [388, 428] width 18 height 18
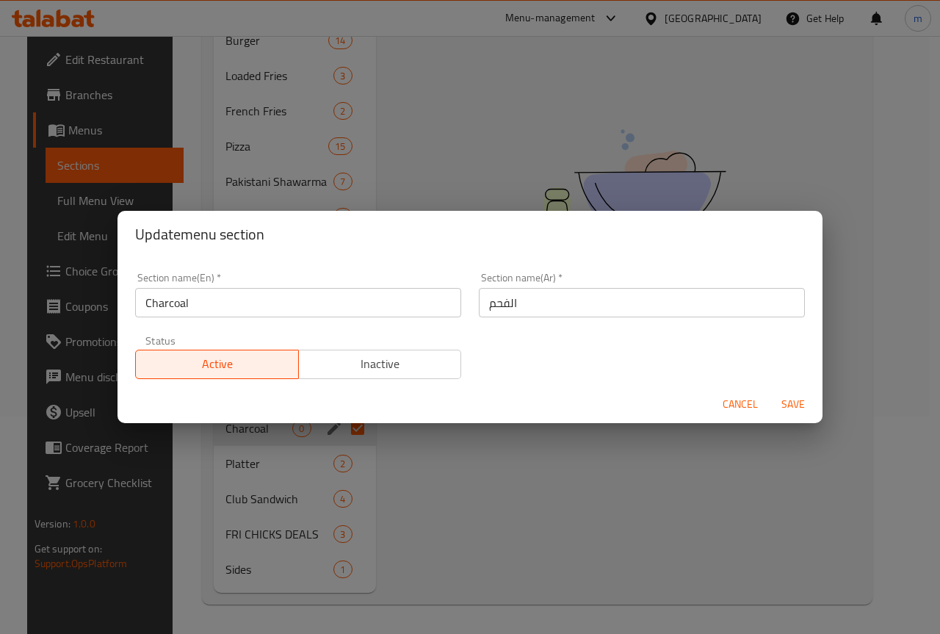
click at [742, 407] on span "Cancel" at bounding box center [739, 404] width 35 height 18
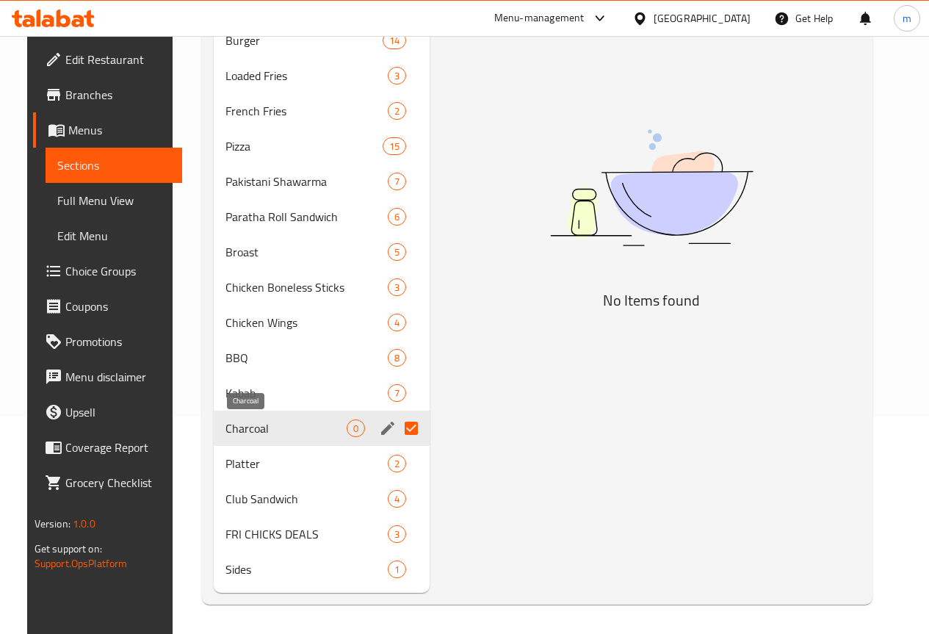
click at [243, 426] on span "Charcoal" at bounding box center [285, 428] width 121 height 18
click at [377, 424] on button "edit" at bounding box center [388, 428] width 22 height 22
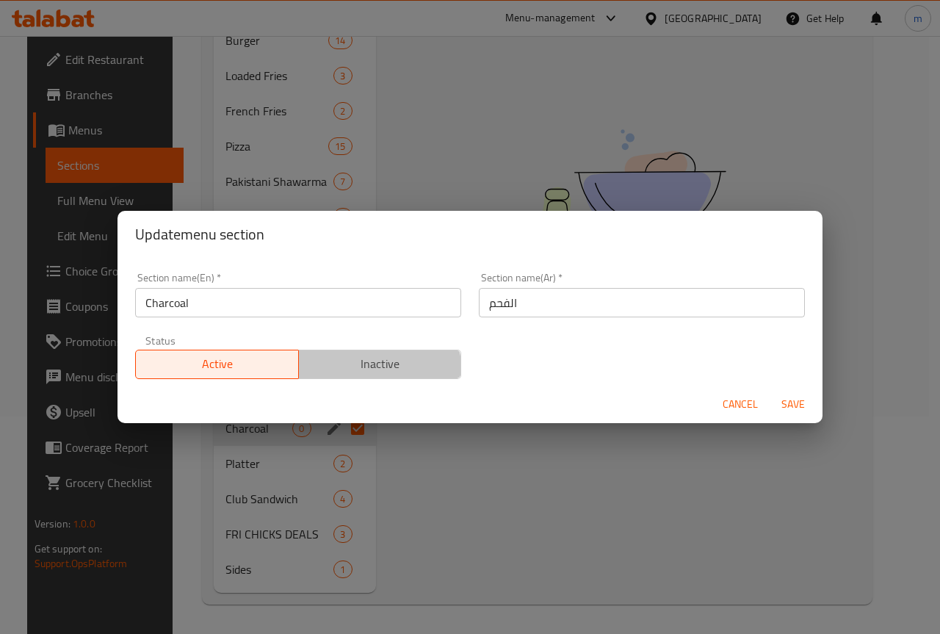
click at [359, 373] on span "Inactive" at bounding box center [380, 363] width 151 height 21
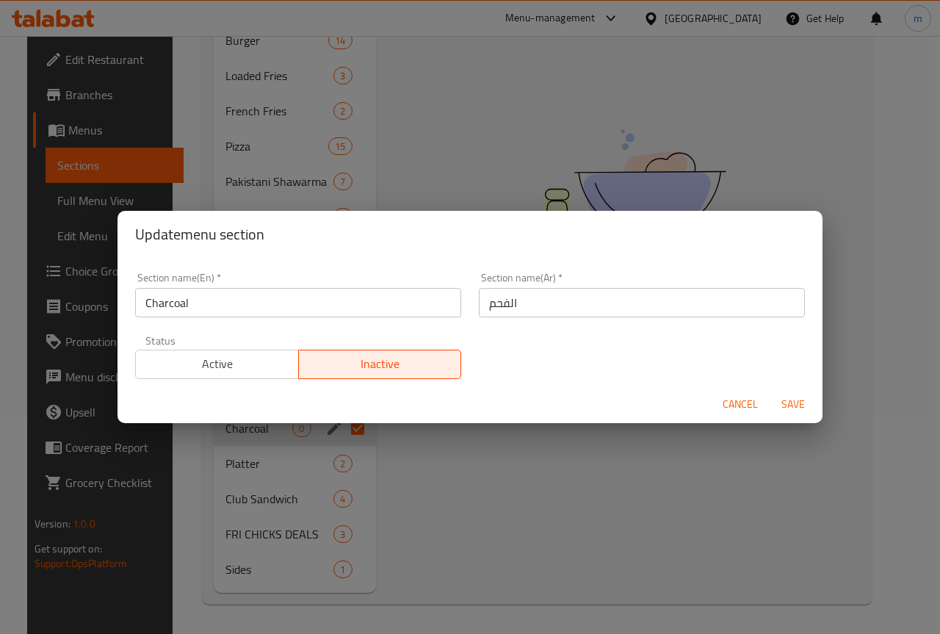
click at [785, 404] on span "Save" at bounding box center [792, 404] width 35 height 18
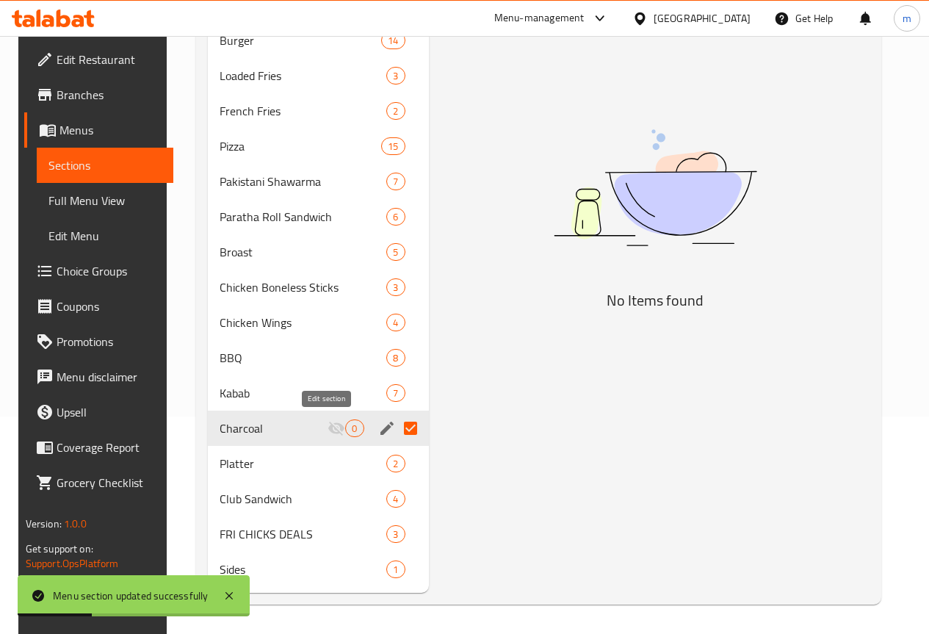
click at [378, 427] on icon "edit" at bounding box center [387, 428] width 18 height 18
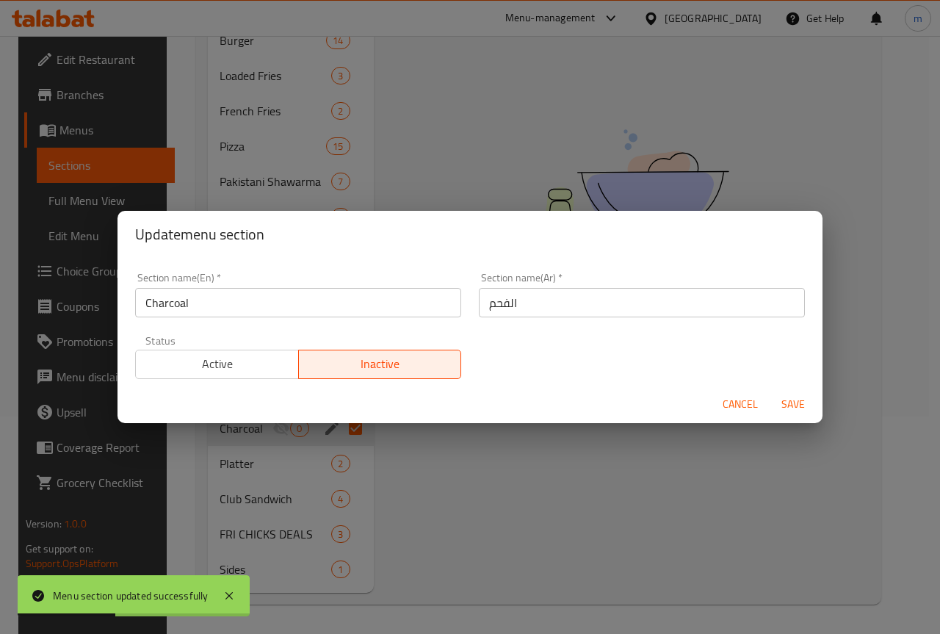
click at [439, 454] on div "Update menu section Section name(En)   * Charcoal Section name(En) * Section na…" at bounding box center [470, 317] width 940 height 634
click at [790, 399] on span "Save" at bounding box center [792, 404] width 35 height 18
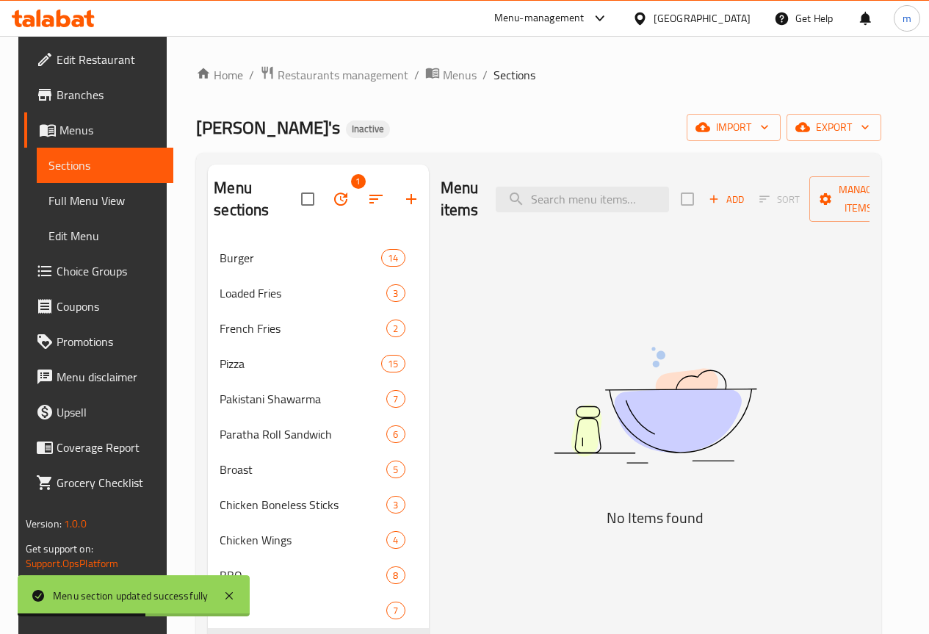
scroll to position [73, 0]
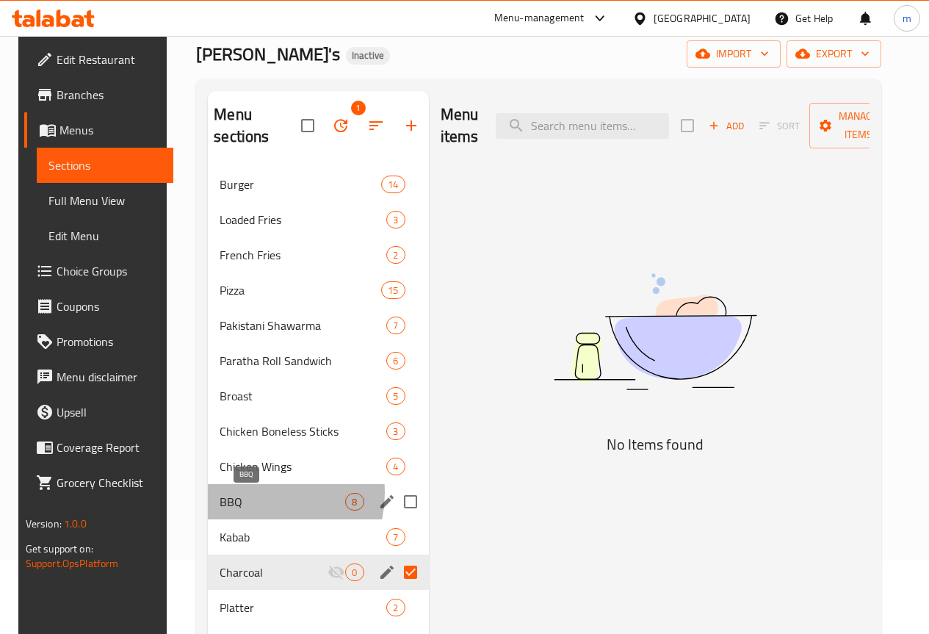
click at [247, 493] on span "BBQ" at bounding box center [282, 502] width 126 height 18
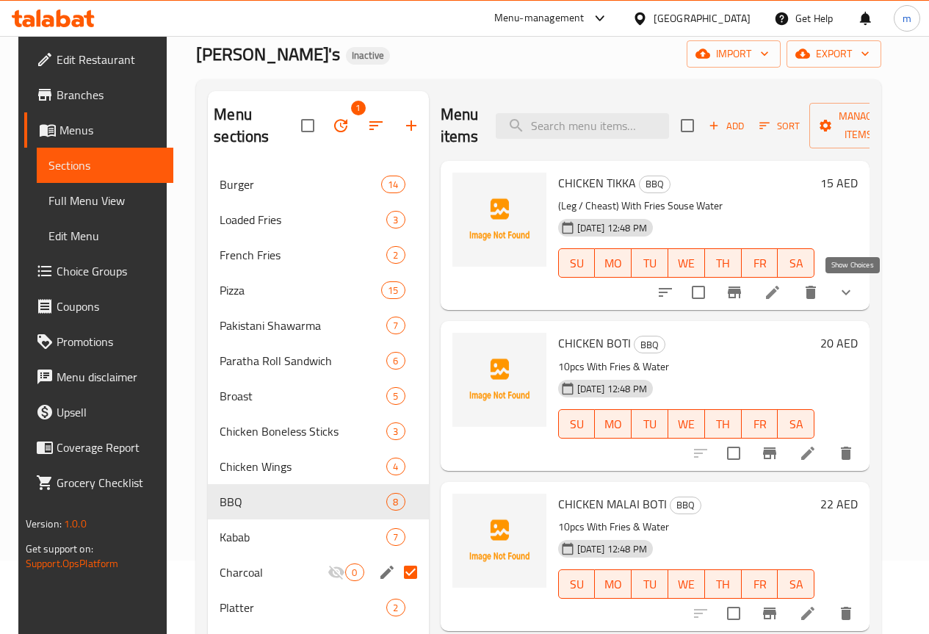
click at [846, 291] on icon "show more" at bounding box center [846, 292] width 18 height 18
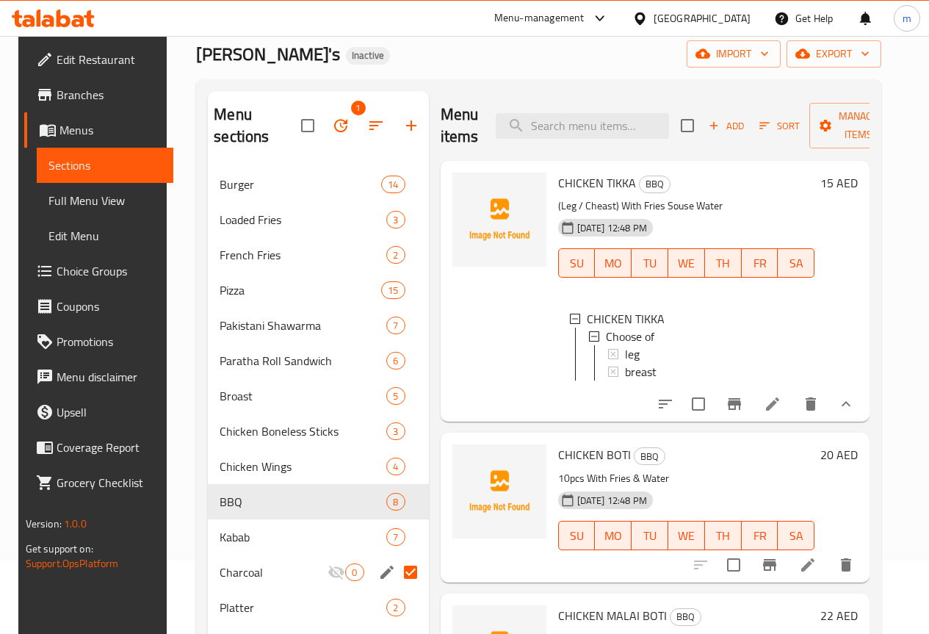
scroll to position [2, 0]
click at [101, 195] on span "Full Menu View" at bounding box center [104, 201] width 113 height 18
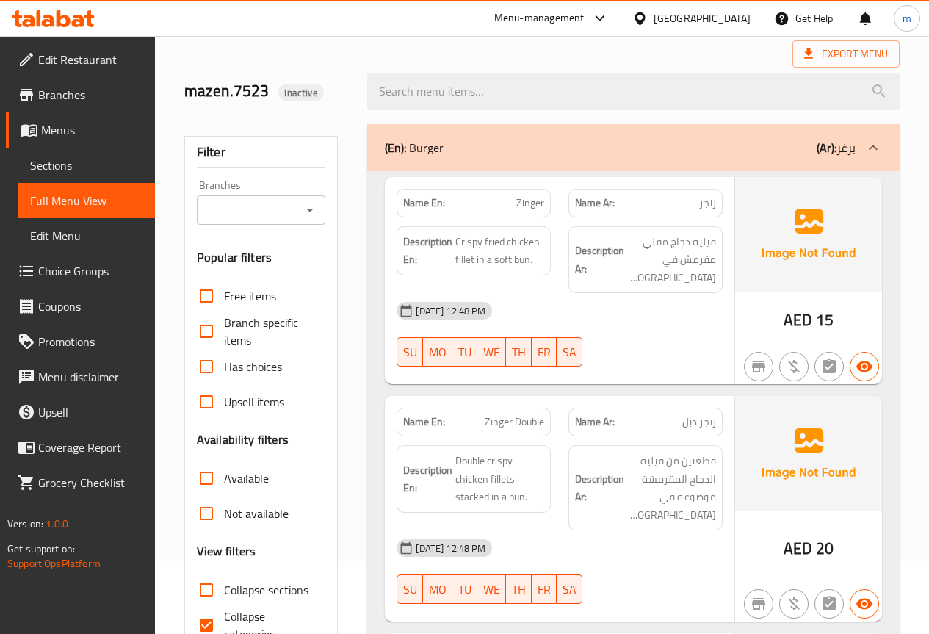
scroll to position [514, 0]
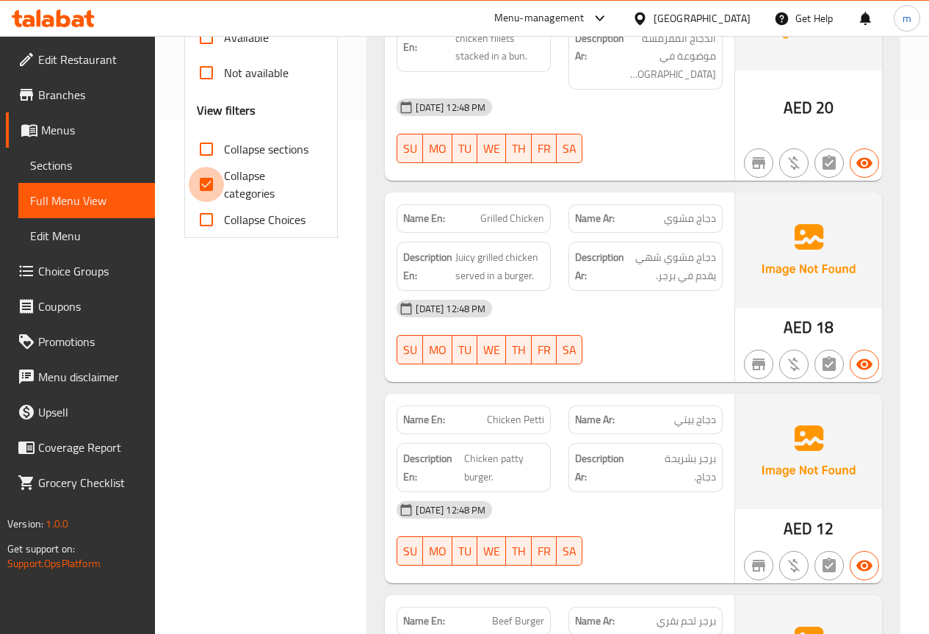
click at [209, 186] on input "Collapse categories" at bounding box center [206, 184] width 35 height 35
checkbox input "false"
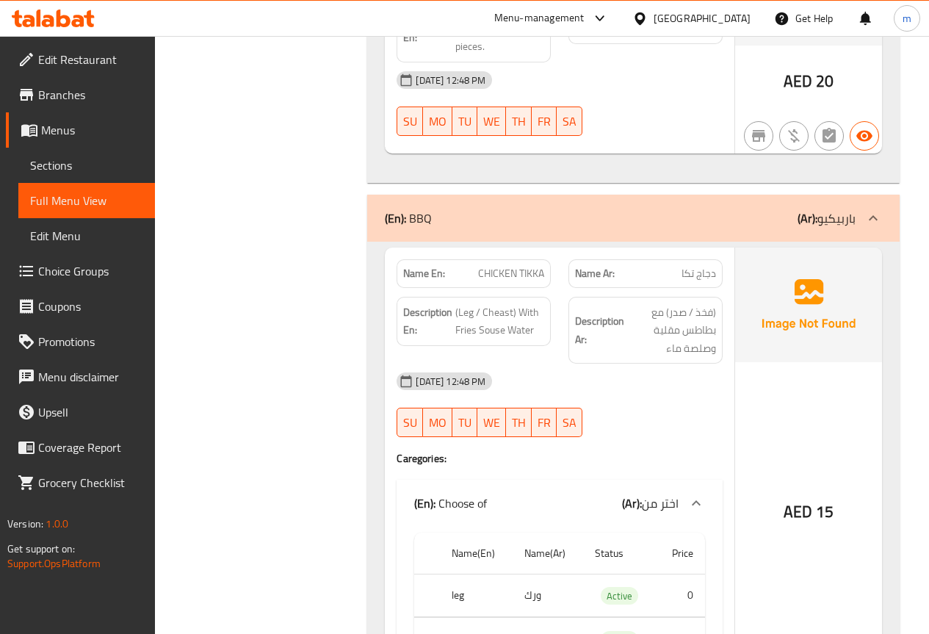
scroll to position [17401, 0]
